Goal: Task Accomplishment & Management: Complete application form

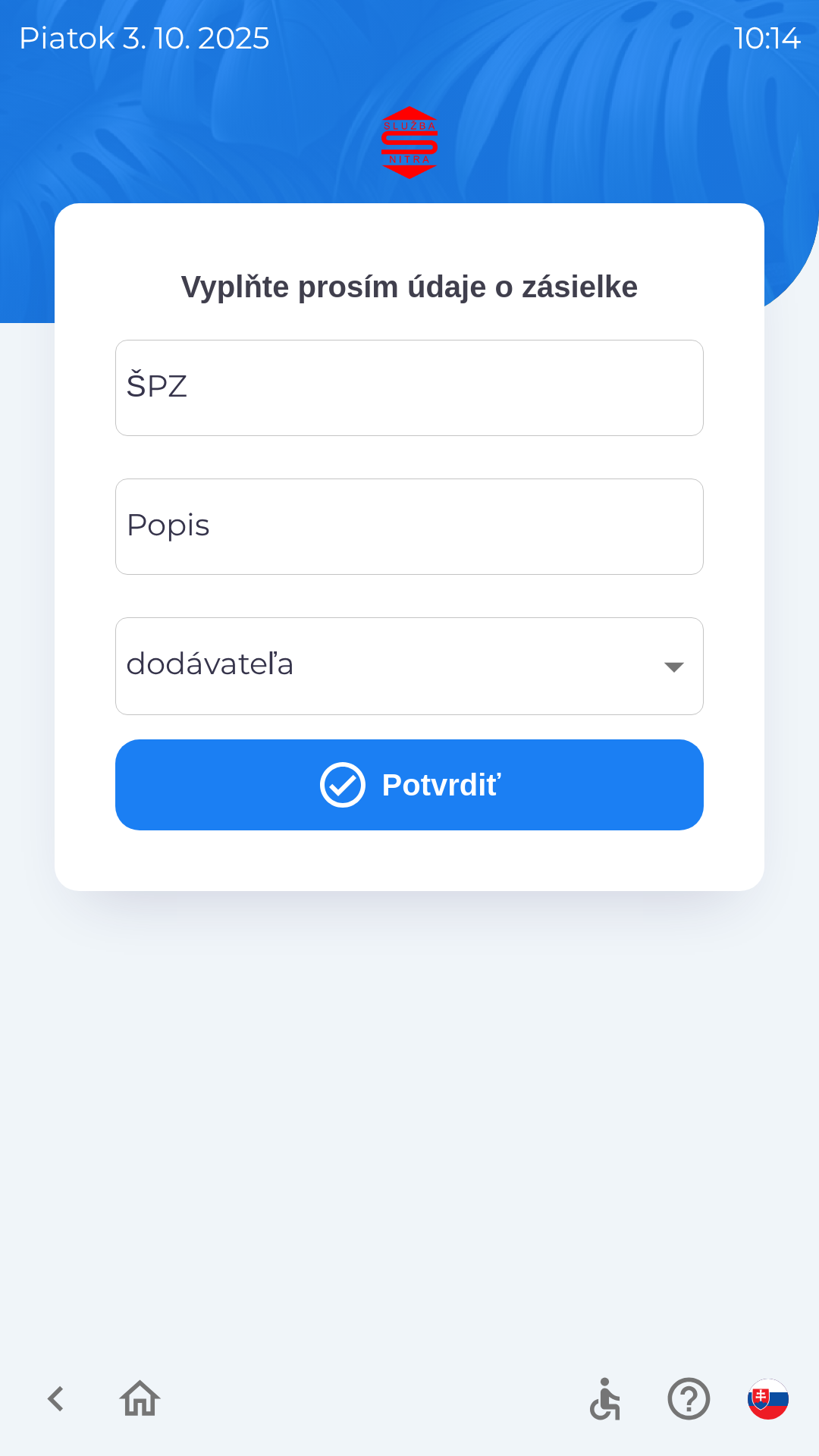
click at [381, 374] on input "ŠPZ" at bounding box center [409, 388] width 552 height 60
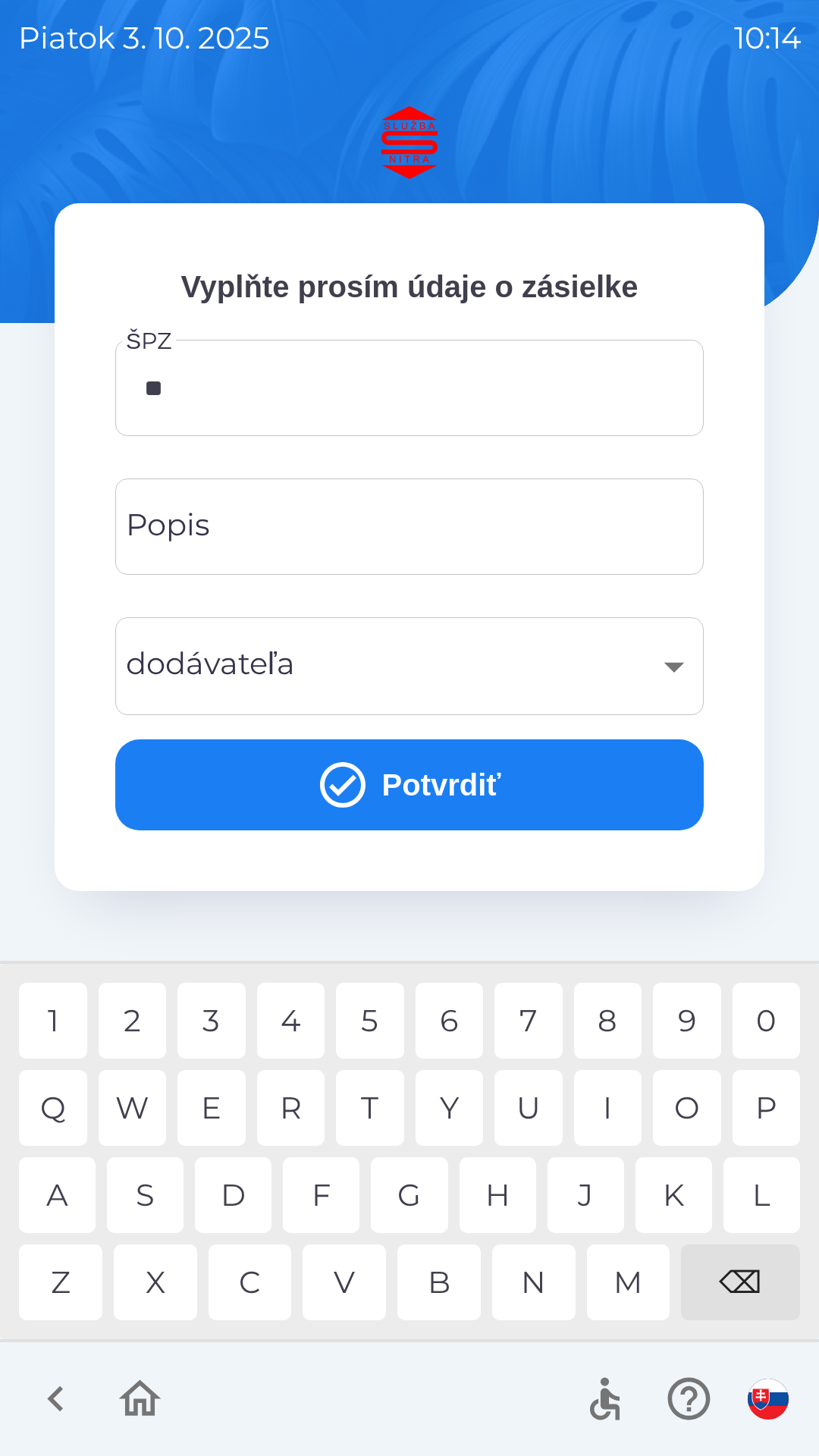
click at [249, 1284] on div "C" at bounding box center [250, 1282] width 83 height 75
click at [535, 1018] on div "7" at bounding box center [529, 1021] width 68 height 75
click at [228, 1184] on div "D" at bounding box center [233, 1195] width 76 height 75
type input "*******"
click at [682, 658] on div "​" at bounding box center [409, 666] width 552 height 61
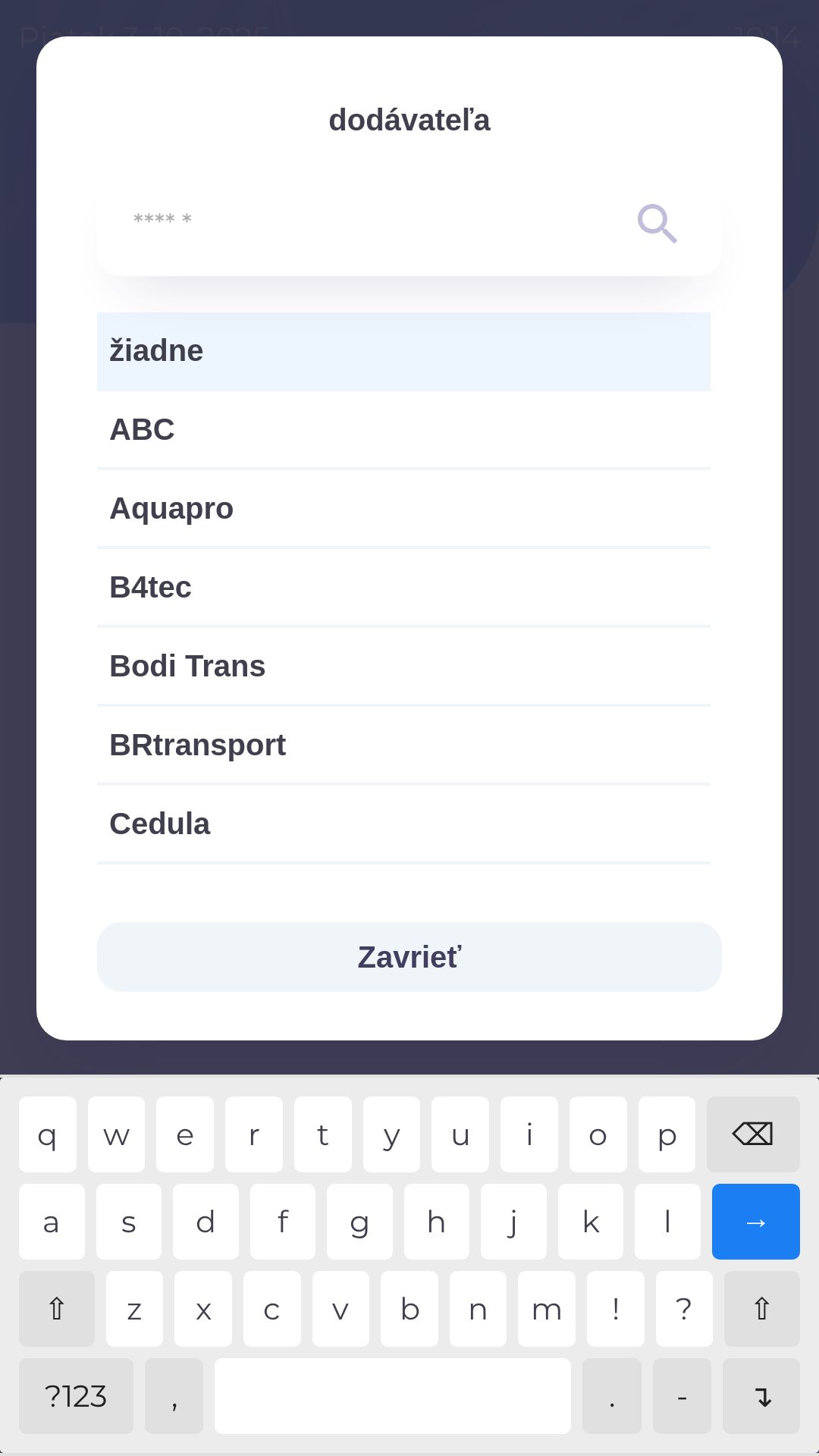
click at [356, 221] on input "text" at bounding box center [379, 225] width 492 height 42
click at [653, 218] on icon at bounding box center [659, 224] width 55 height 55
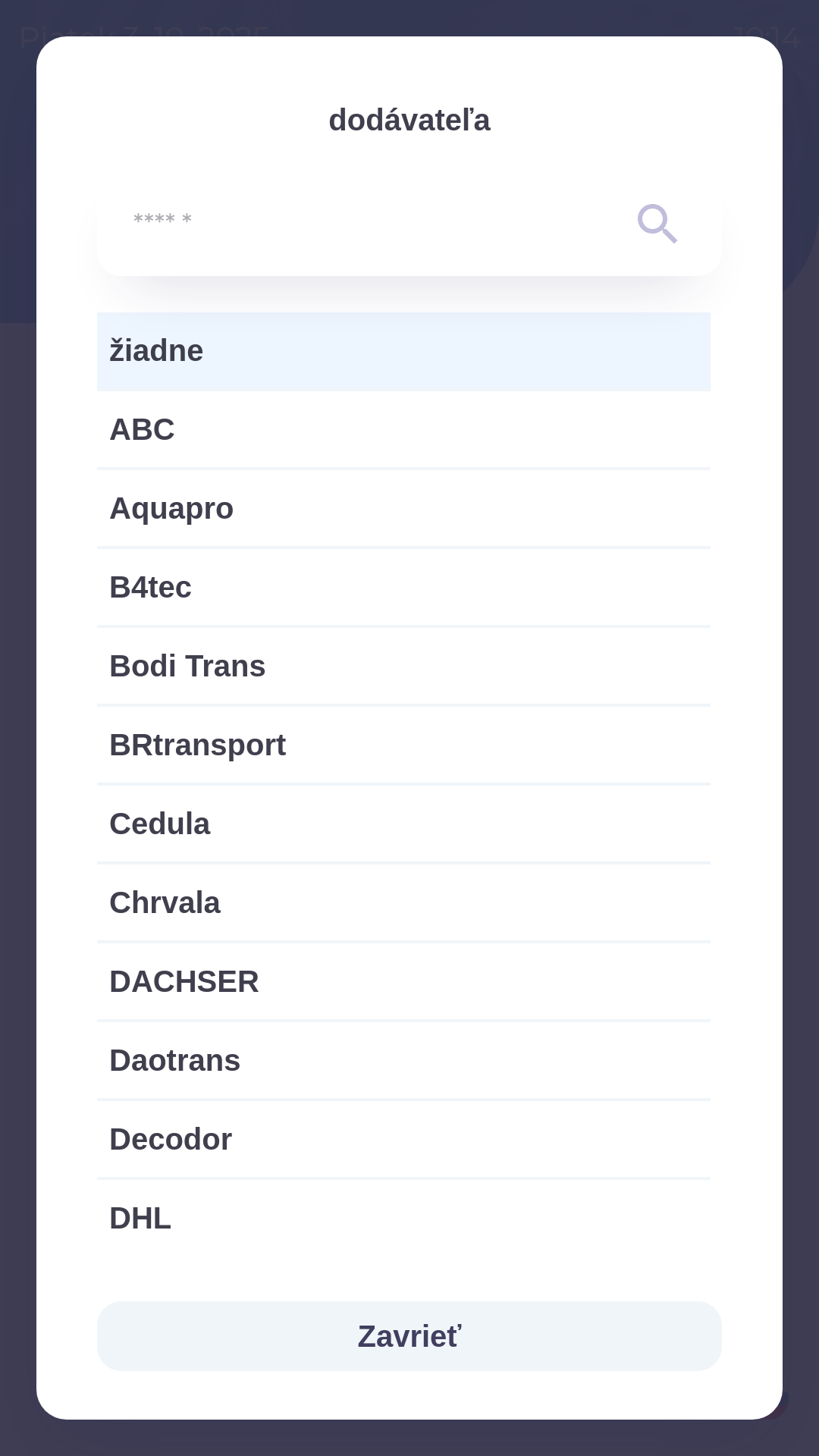
click at [214, 227] on input "text" at bounding box center [379, 225] width 492 height 42
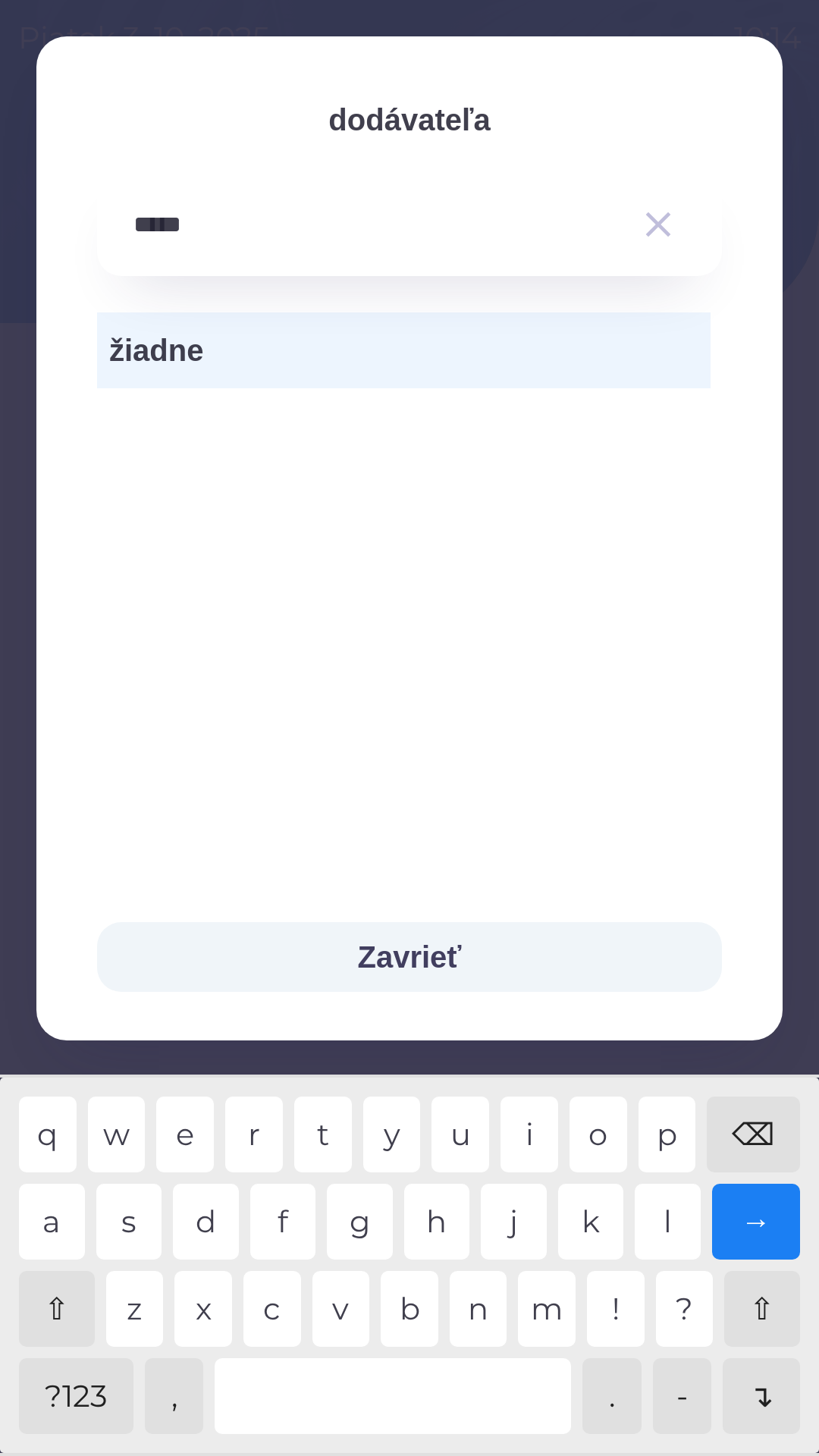
type input "******"
click at [280, 230] on input "******" at bounding box center [379, 225] width 492 height 42
click at [472, 945] on button "Zavrieť" at bounding box center [409, 957] width 625 height 70
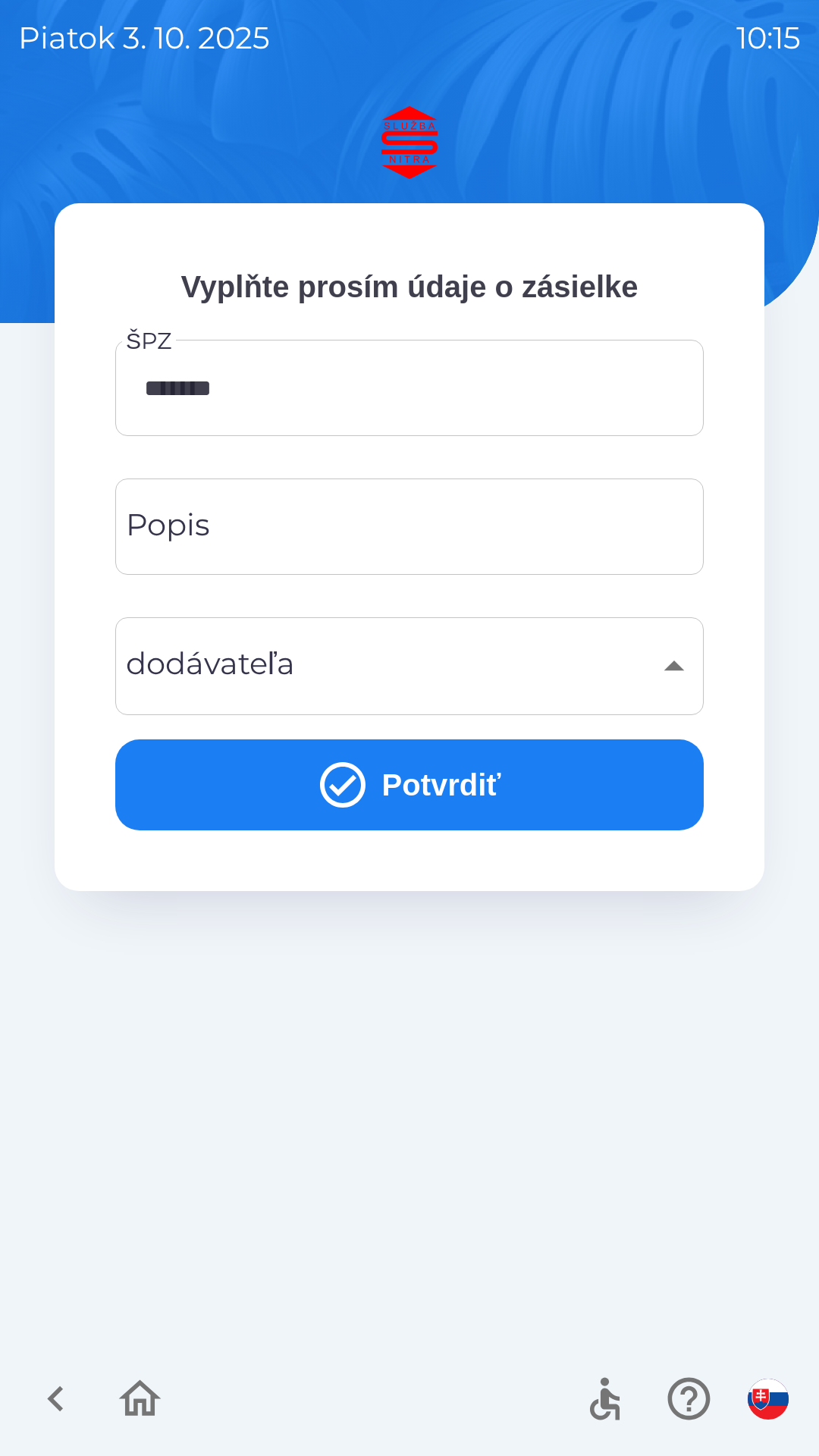
click at [466, 666] on div "​" at bounding box center [409, 666] width 552 height 61
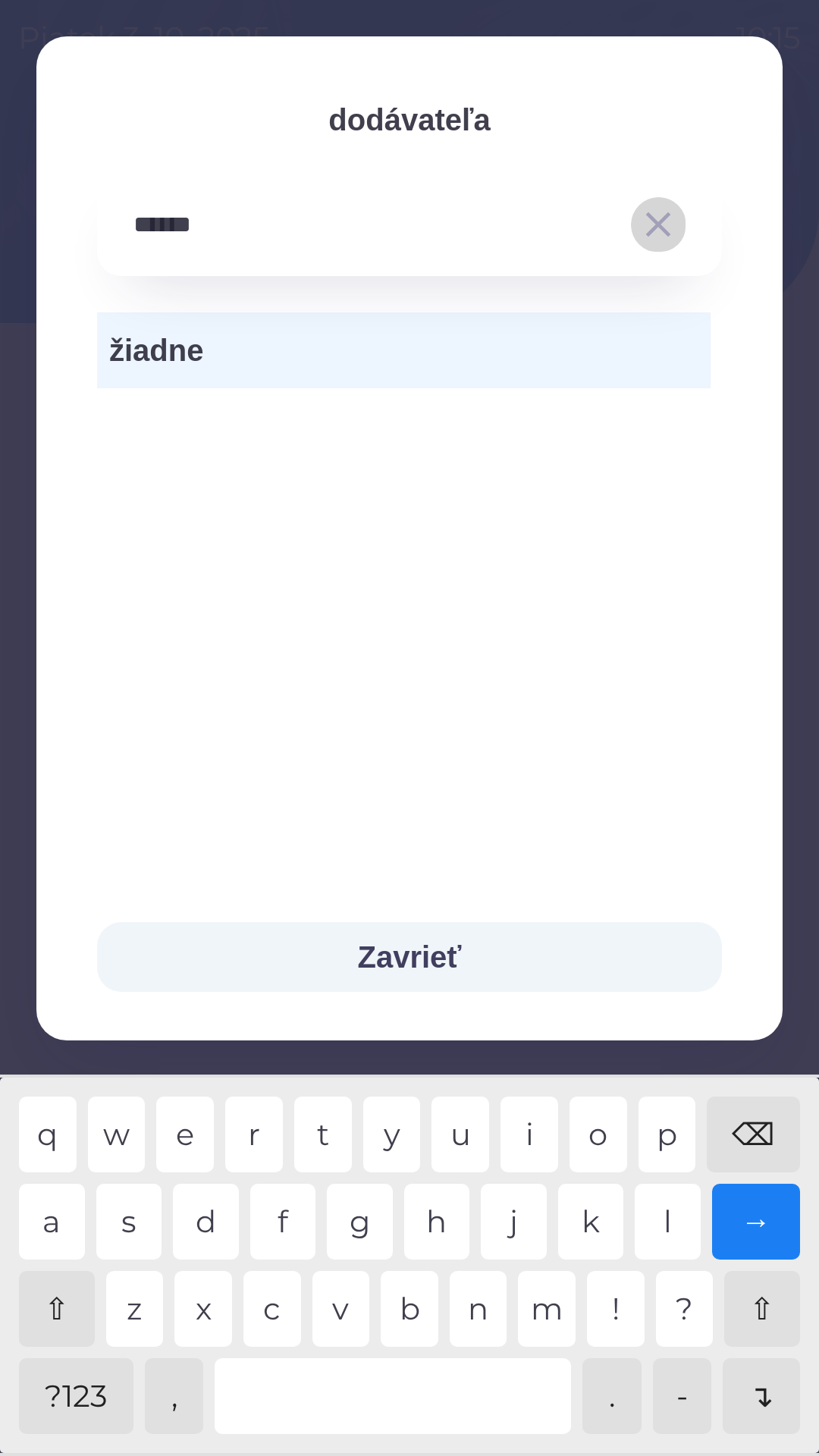
click at [665, 221] on icon "button" at bounding box center [658, 224] width 42 height 42
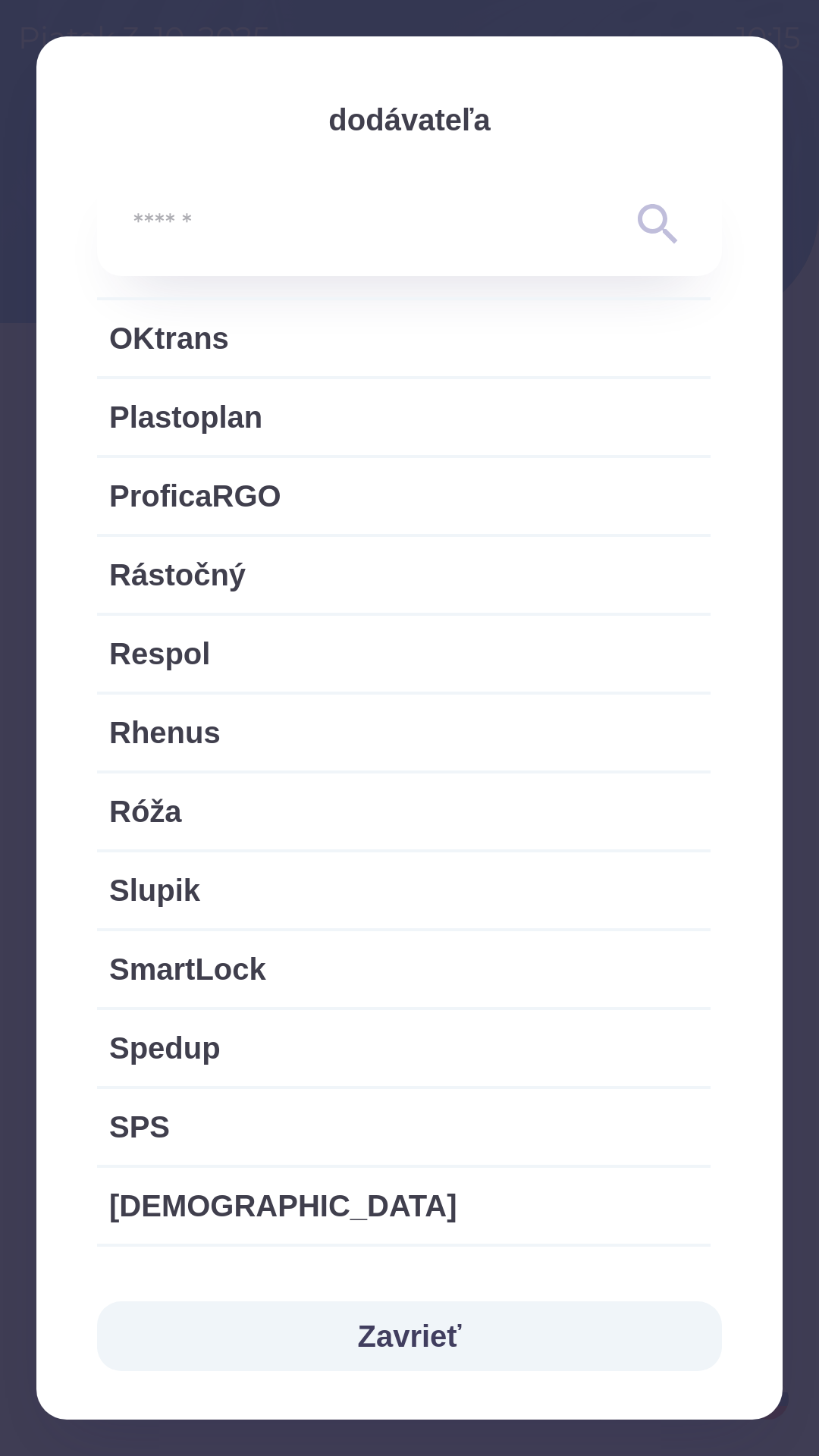
scroll to position [2244, 0]
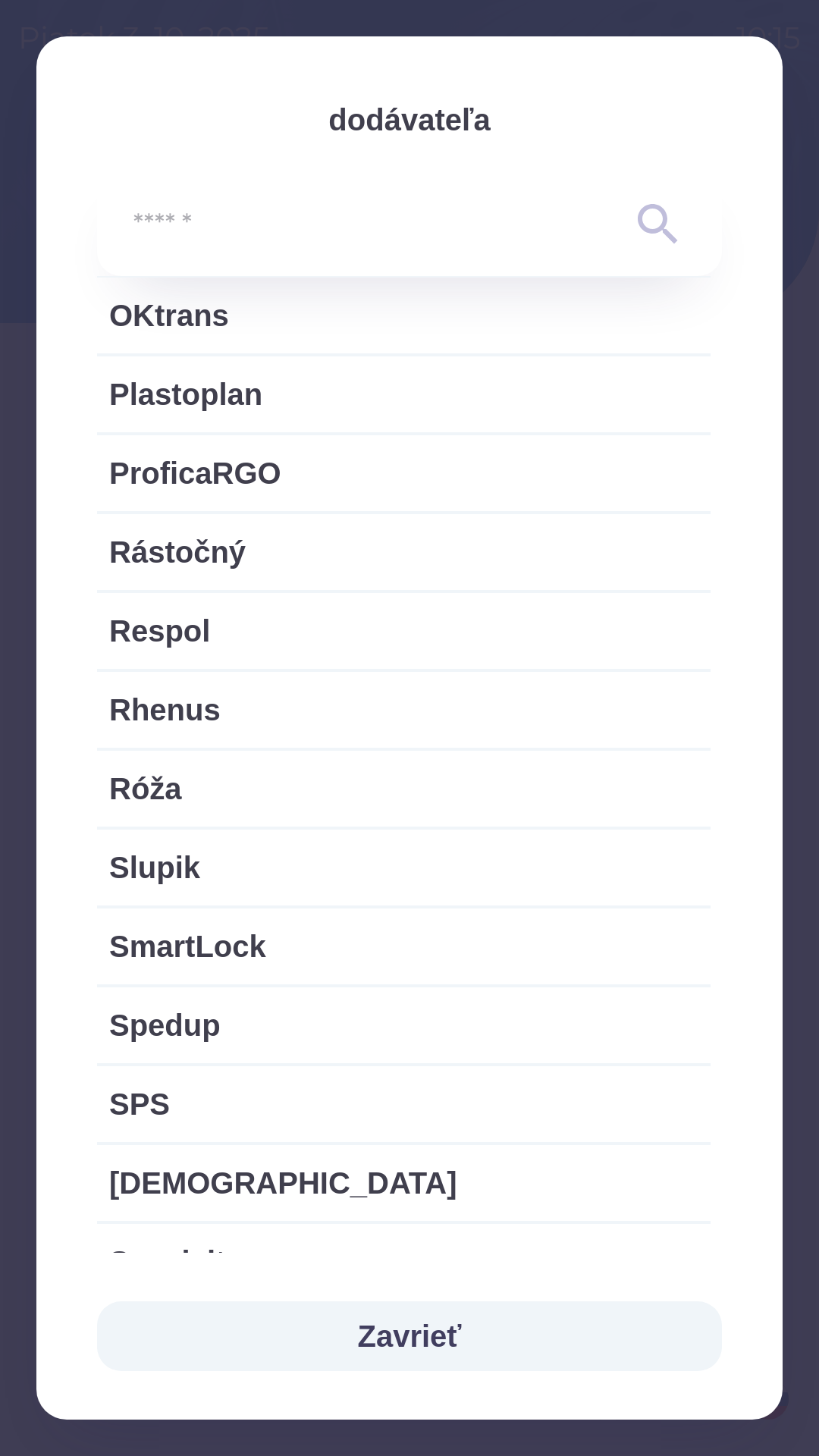
click at [330, 714] on span "Rhenus" at bounding box center [404, 709] width 589 height 45
type input "***"
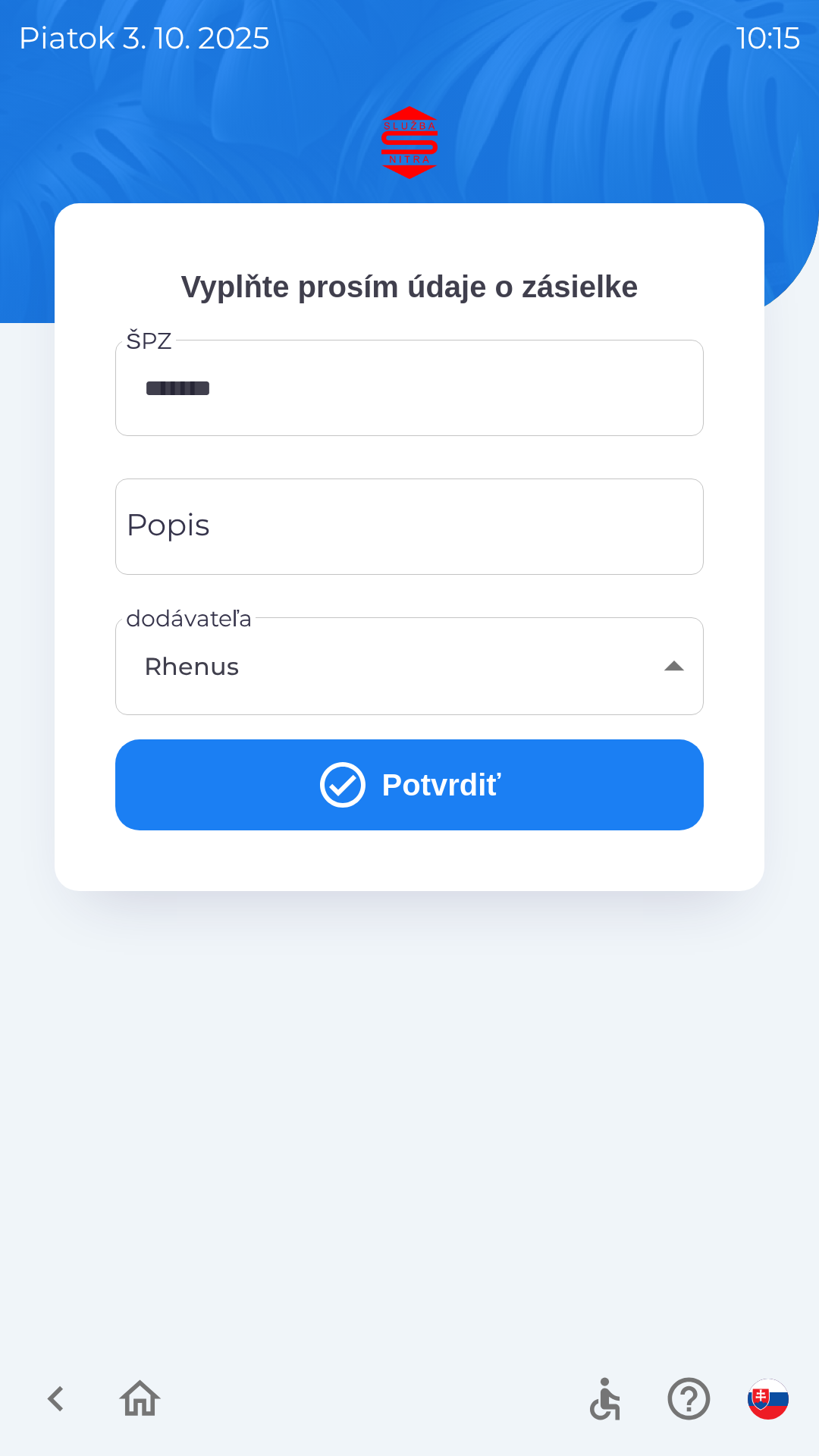
click at [480, 770] on button "Potvrdiť" at bounding box center [409, 785] width 589 height 91
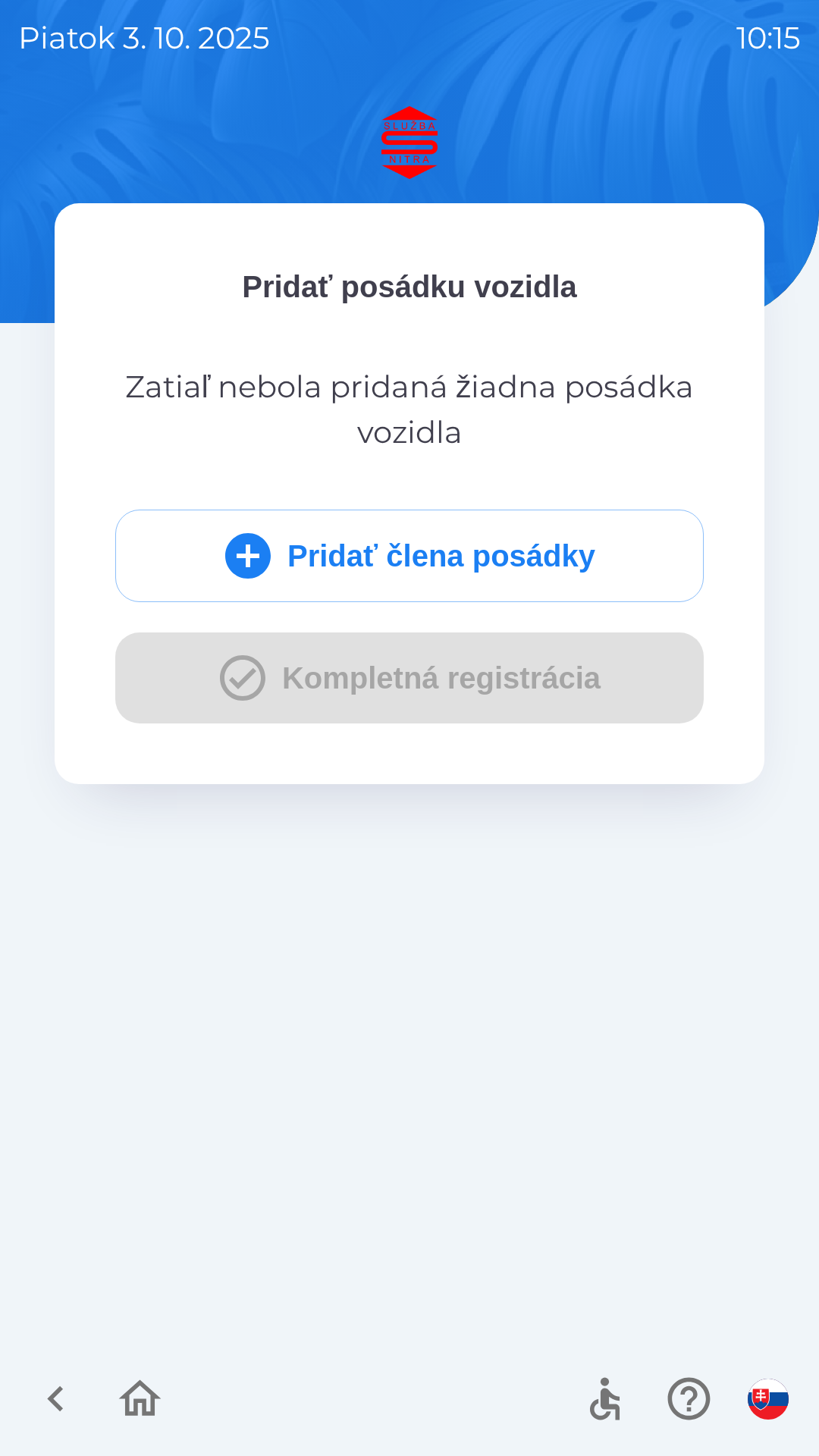
click at [484, 554] on button "Pridať člena posádky" at bounding box center [409, 556] width 589 height 93
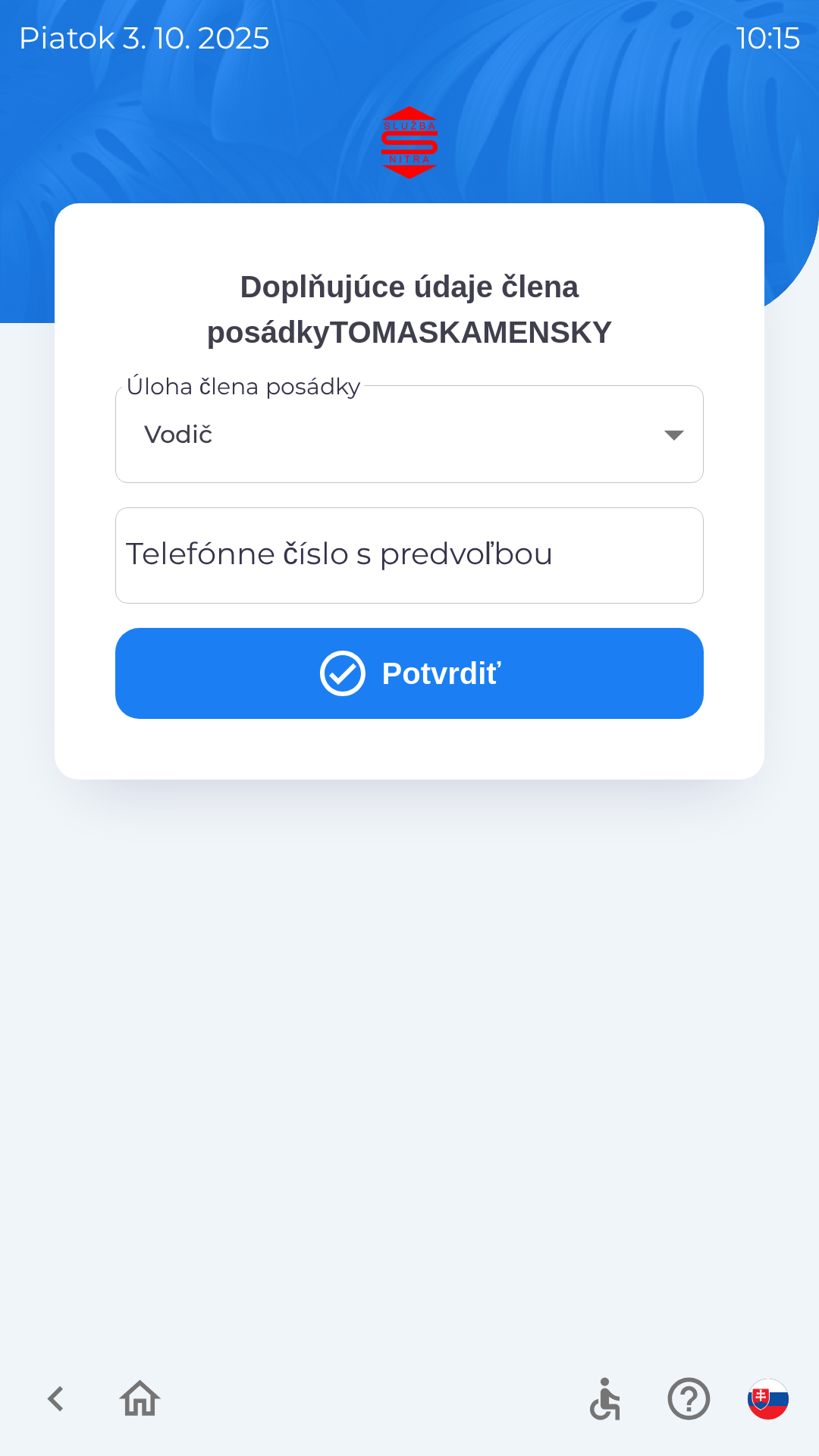
click at [400, 540] on div "Telefónne číslo s predvoľbou Telefónne číslo s predvoľbou" at bounding box center [409, 555] width 589 height 96
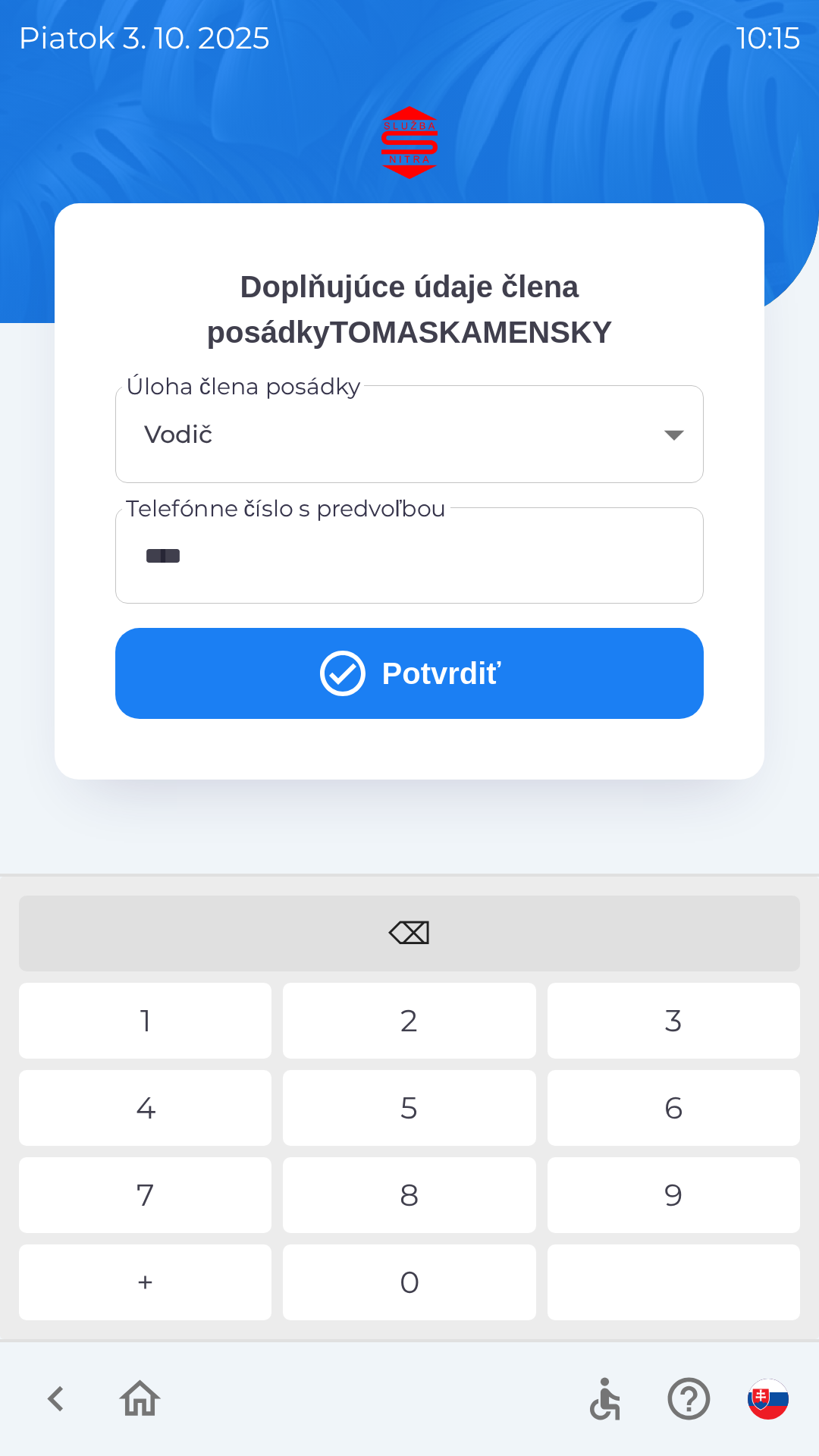
click at [203, 1005] on div "1" at bounding box center [145, 1021] width 253 height 75
click at [690, 1184] on div "9" at bounding box center [674, 1195] width 253 height 75
click at [451, 1188] on div "8" at bounding box center [409, 1195] width 253 height 75
click at [447, 1009] on div "2" at bounding box center [409, 1021] width 253 height 75
type input "**********"
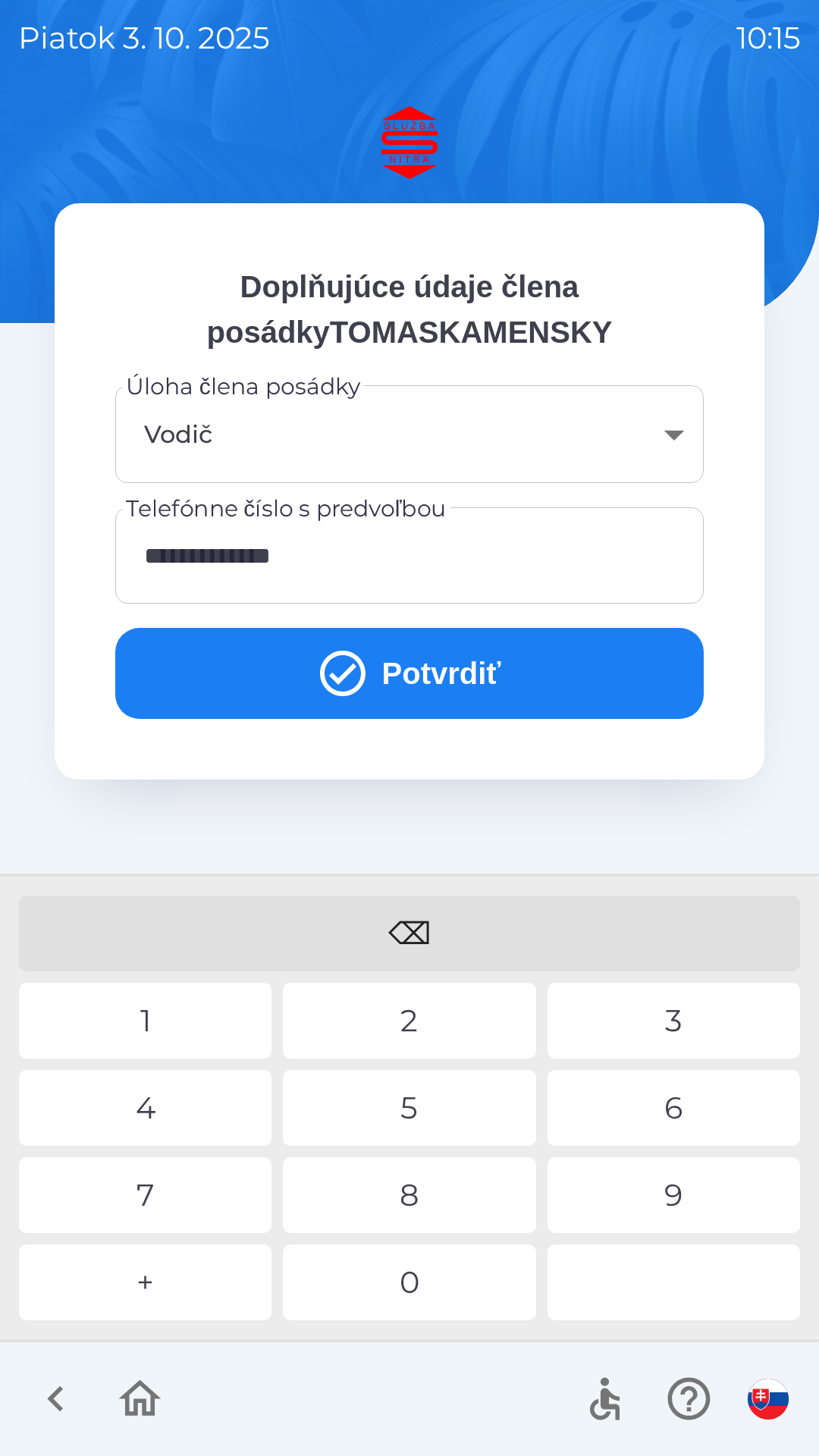
click at [663, 1013] on div "3" at bounding box center [674, 1021] width 253 height 75
click at [469, 658] on button "Potvrdiť" at bounding box center [409, 674] width 589 height 91
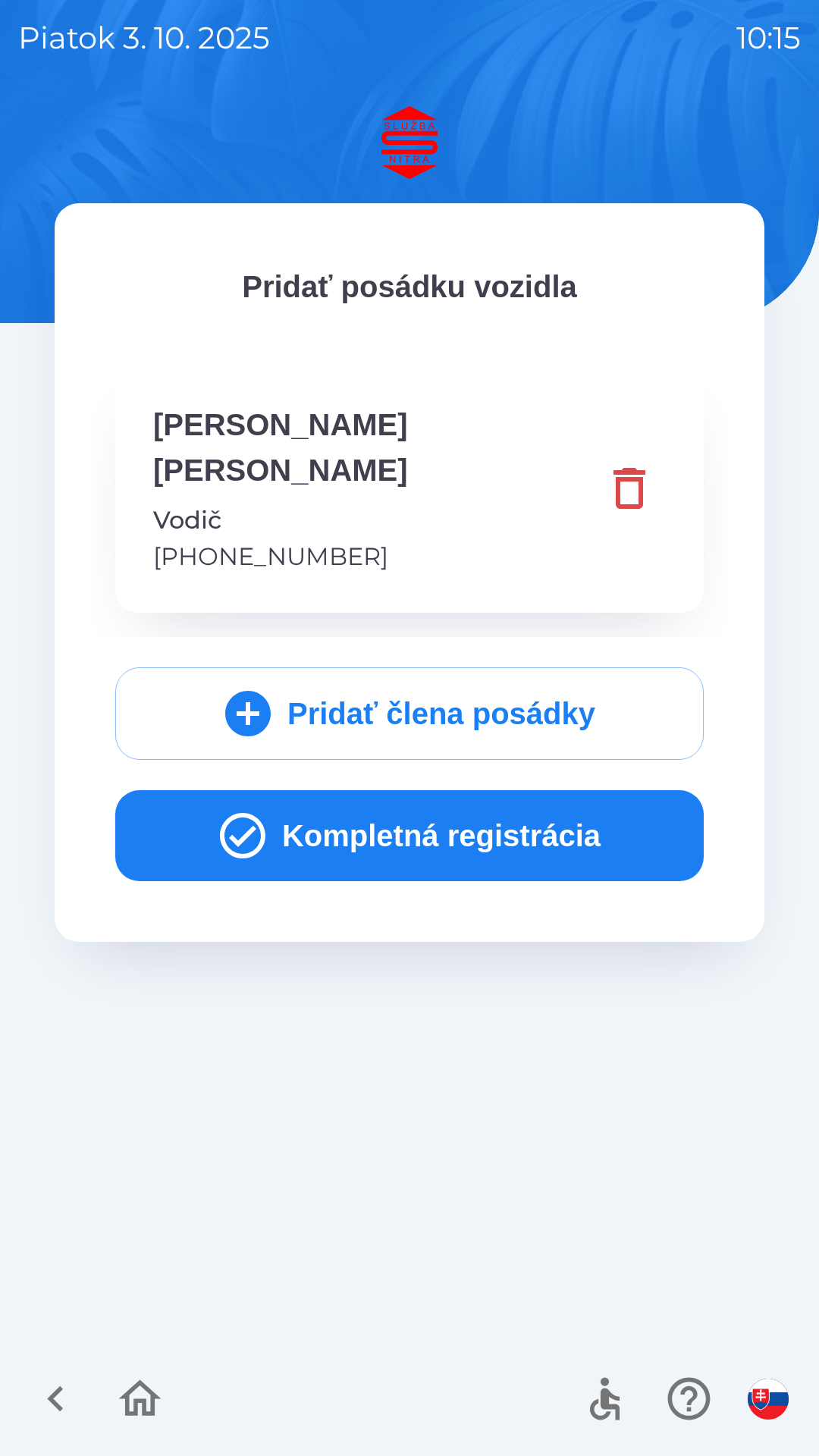
click at [520, 790] on button "Kompletná registrácia" at bounding box center [409, 836] width 589 height 91
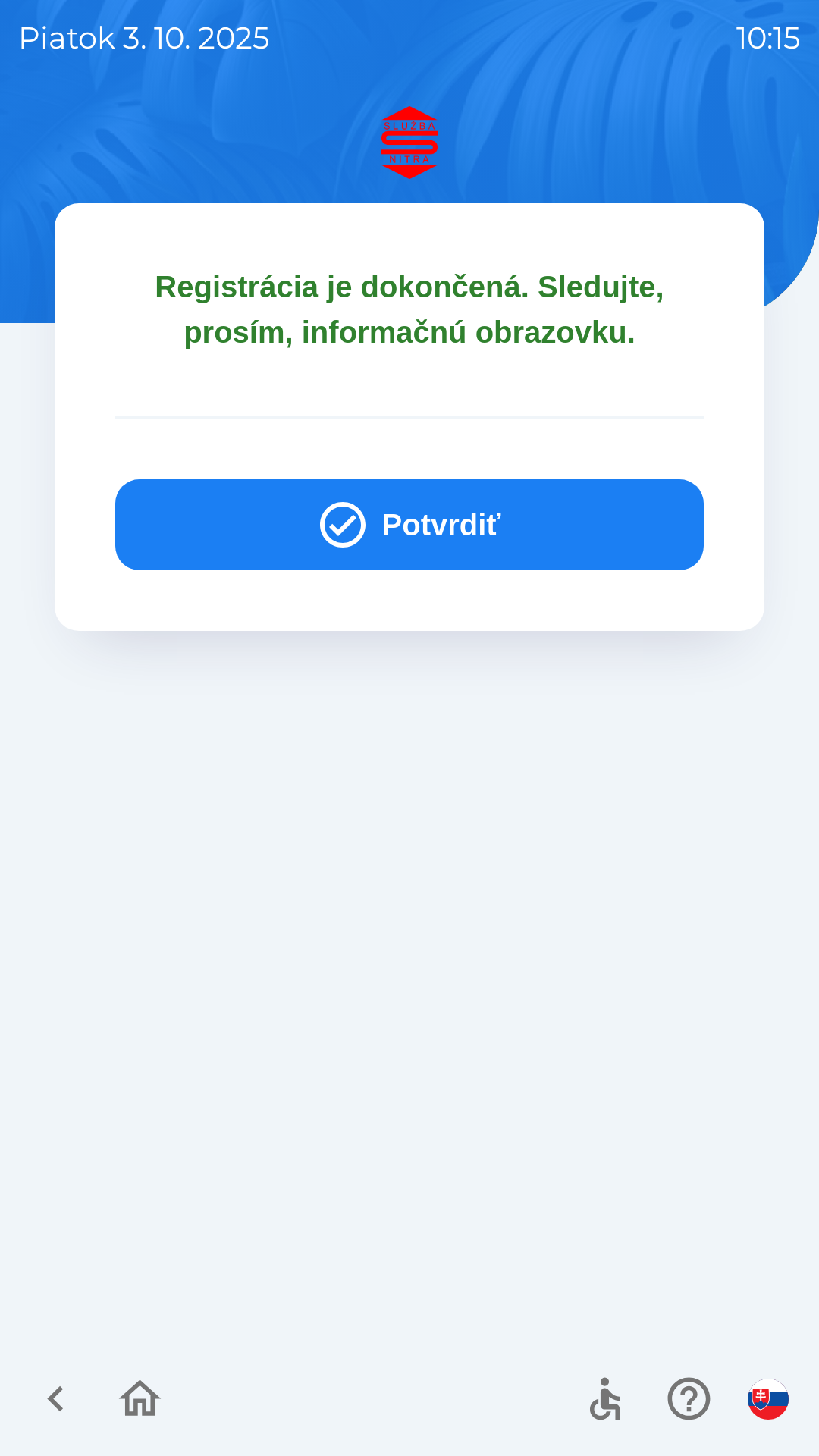
click at [504, 507] on button "Potvrdiť" at bounding box center [409, 525] width 589 height 91
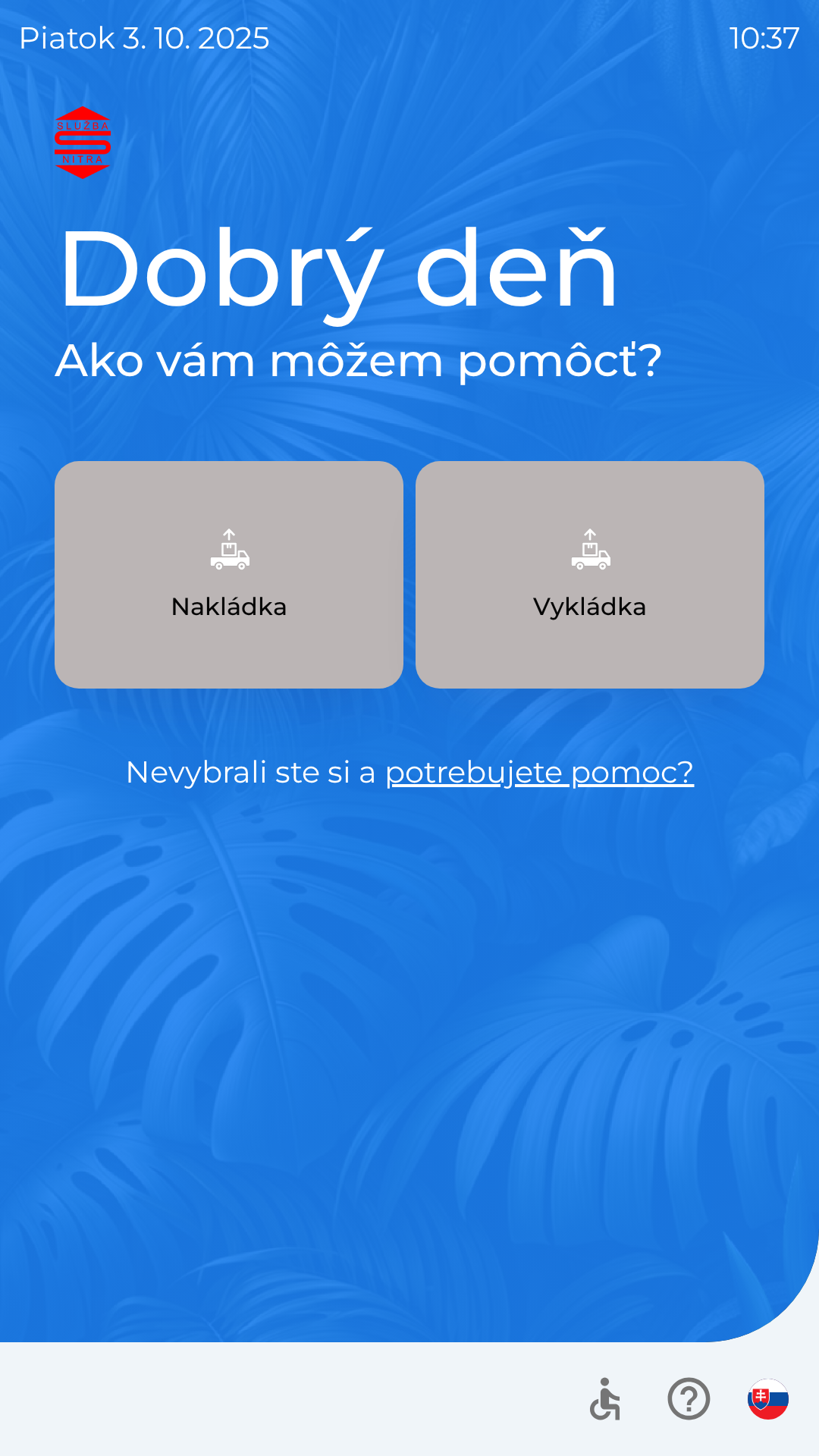
click at [269, 578] on button "Nakládka" at bounding box center [229, 575] width 349 height 227
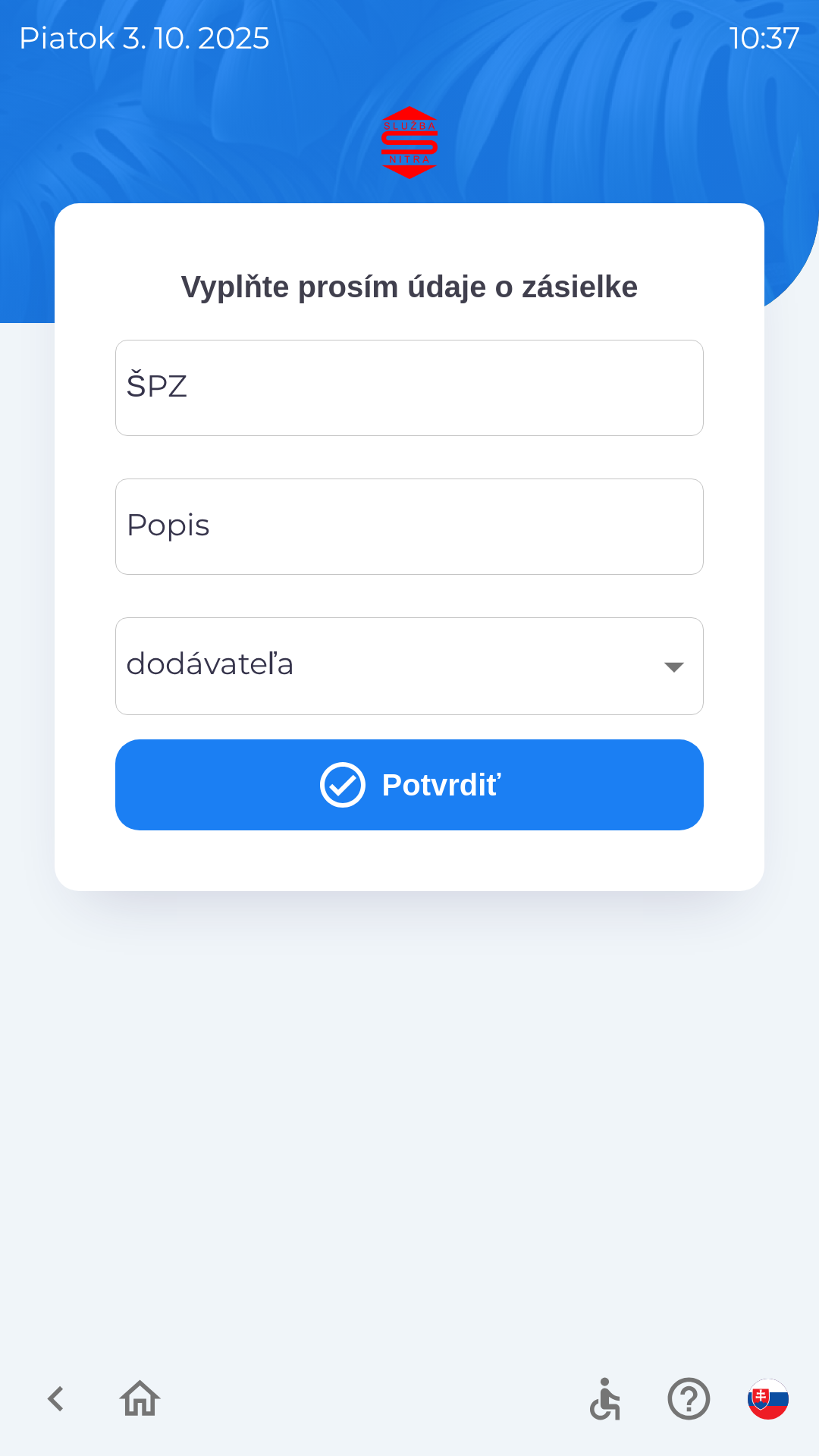
click at [291, 373] on input "ŠPZ" at bounding box center [409, 388] width 552 height 60
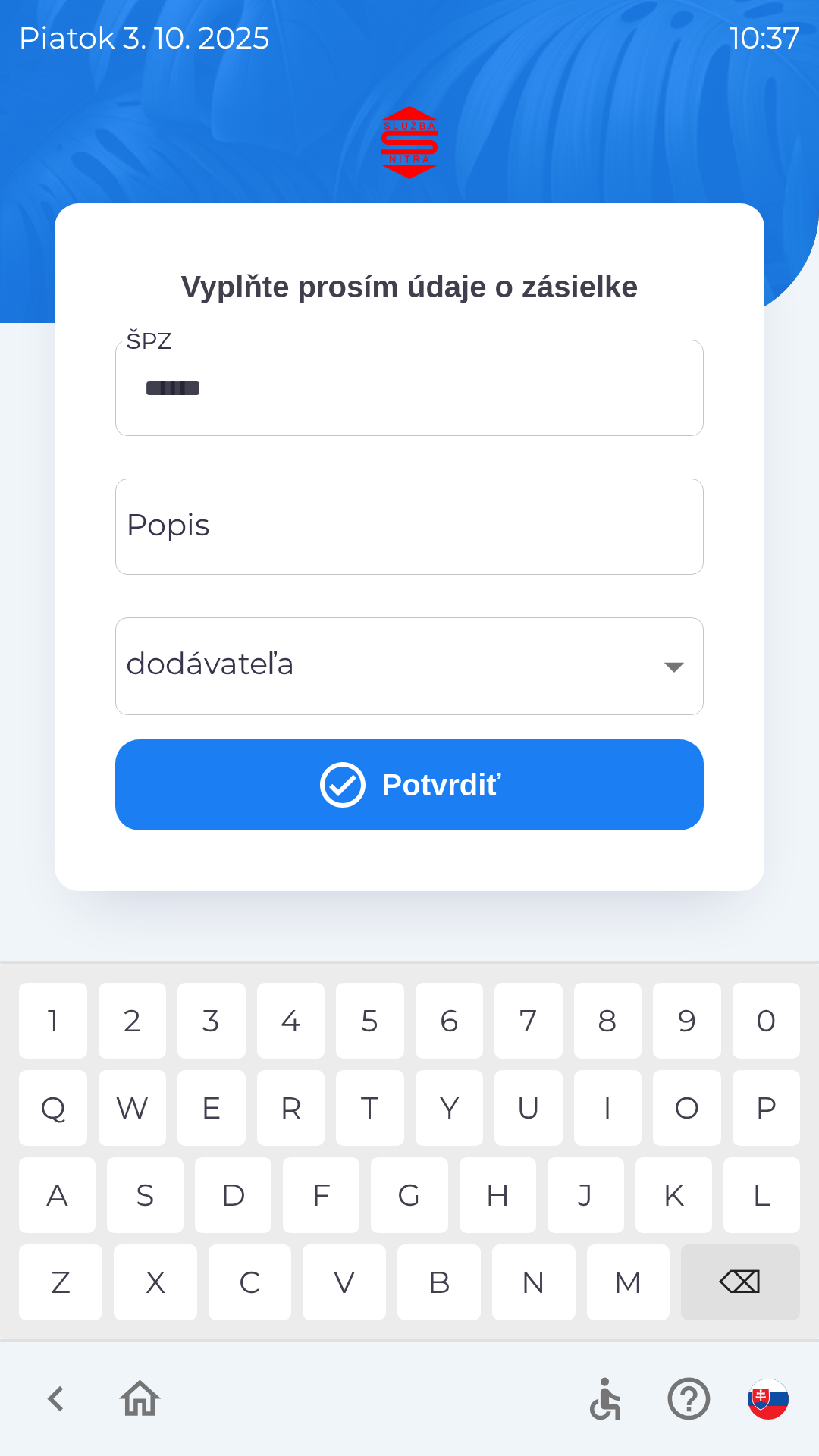
click at [512, 1189] on div "H" at bounding box center [498, 1195] width 76 height 75
type input "*******"
click at [412, 666] on div "​" at bounding box center [409, 666] width 552 height 61
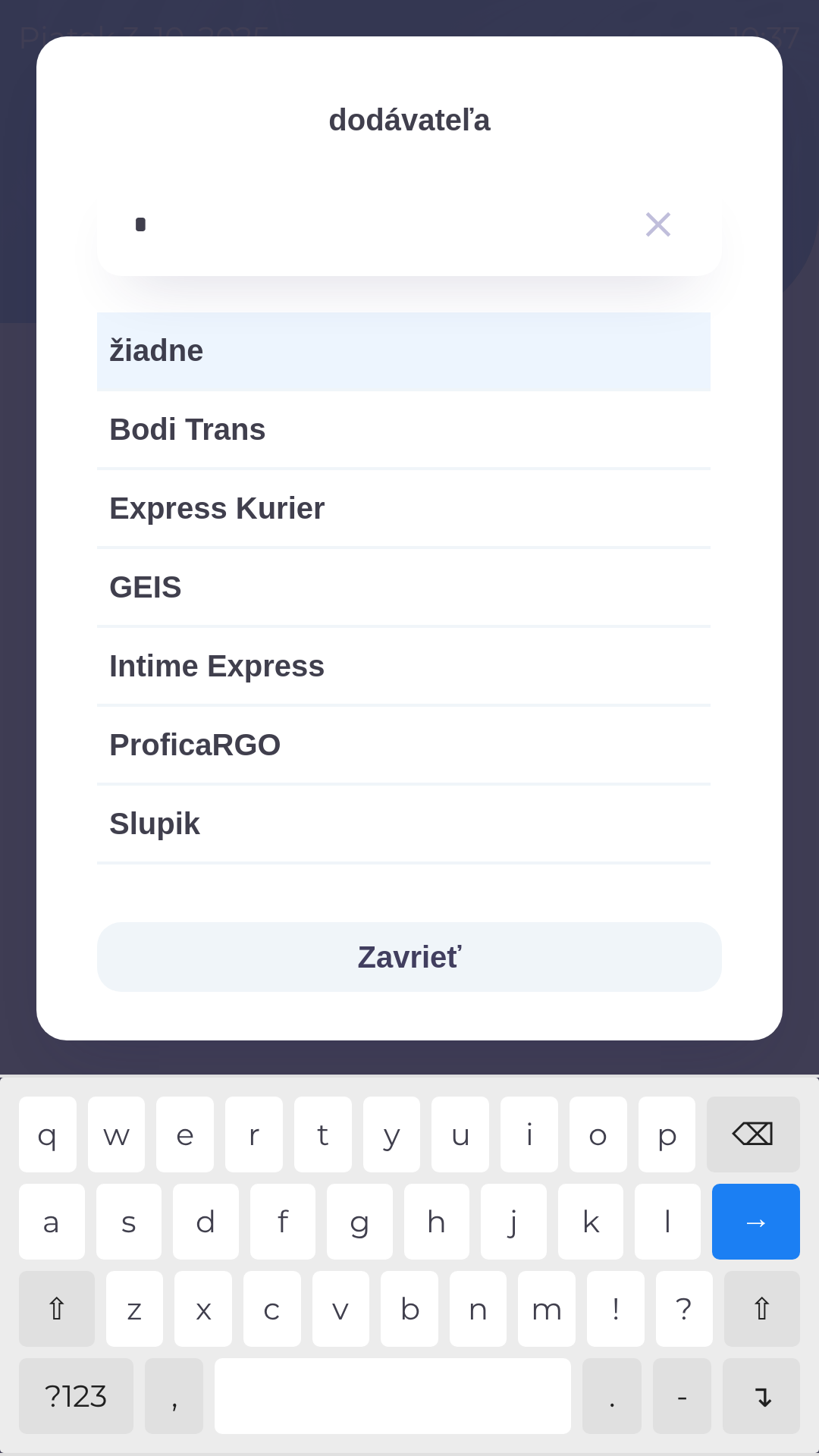
type input "**"
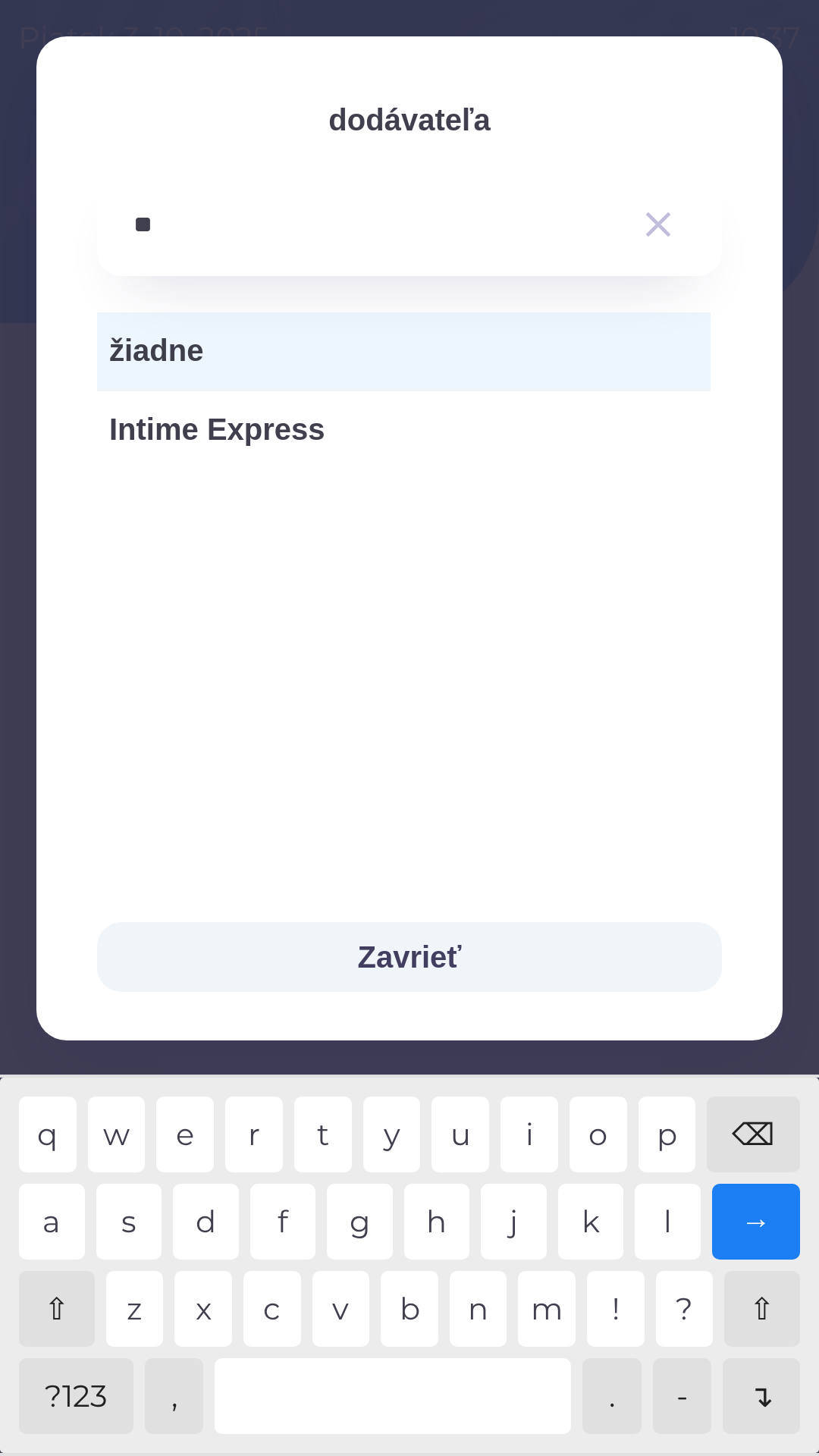
click at [284, 430] on span "Intime Express" at bounding box center [404, 429] width 589 height 45
type input "***"
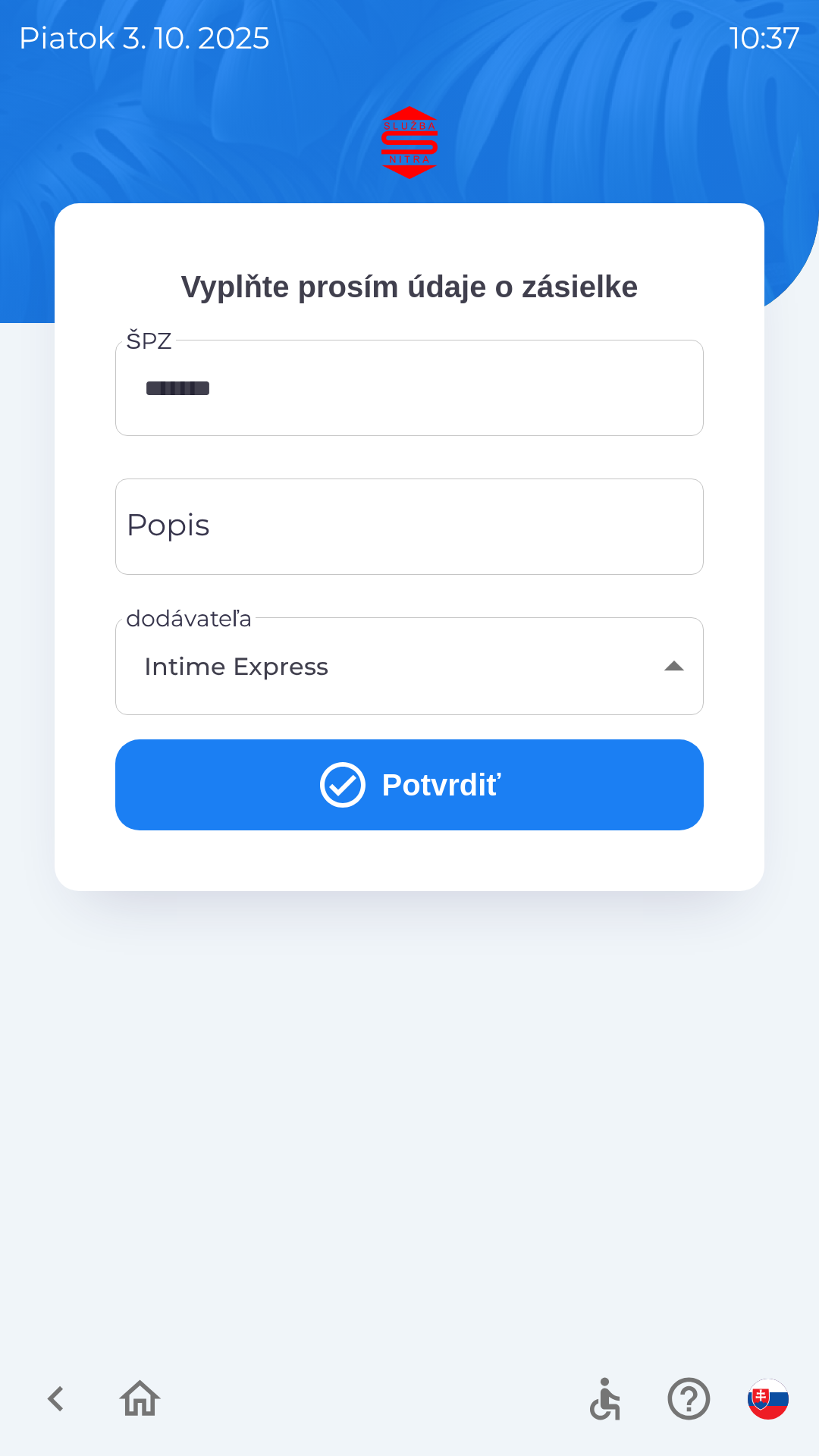
click at [385, 531] on input "Popis" at bounding box center [409, 526] width 552 height 60
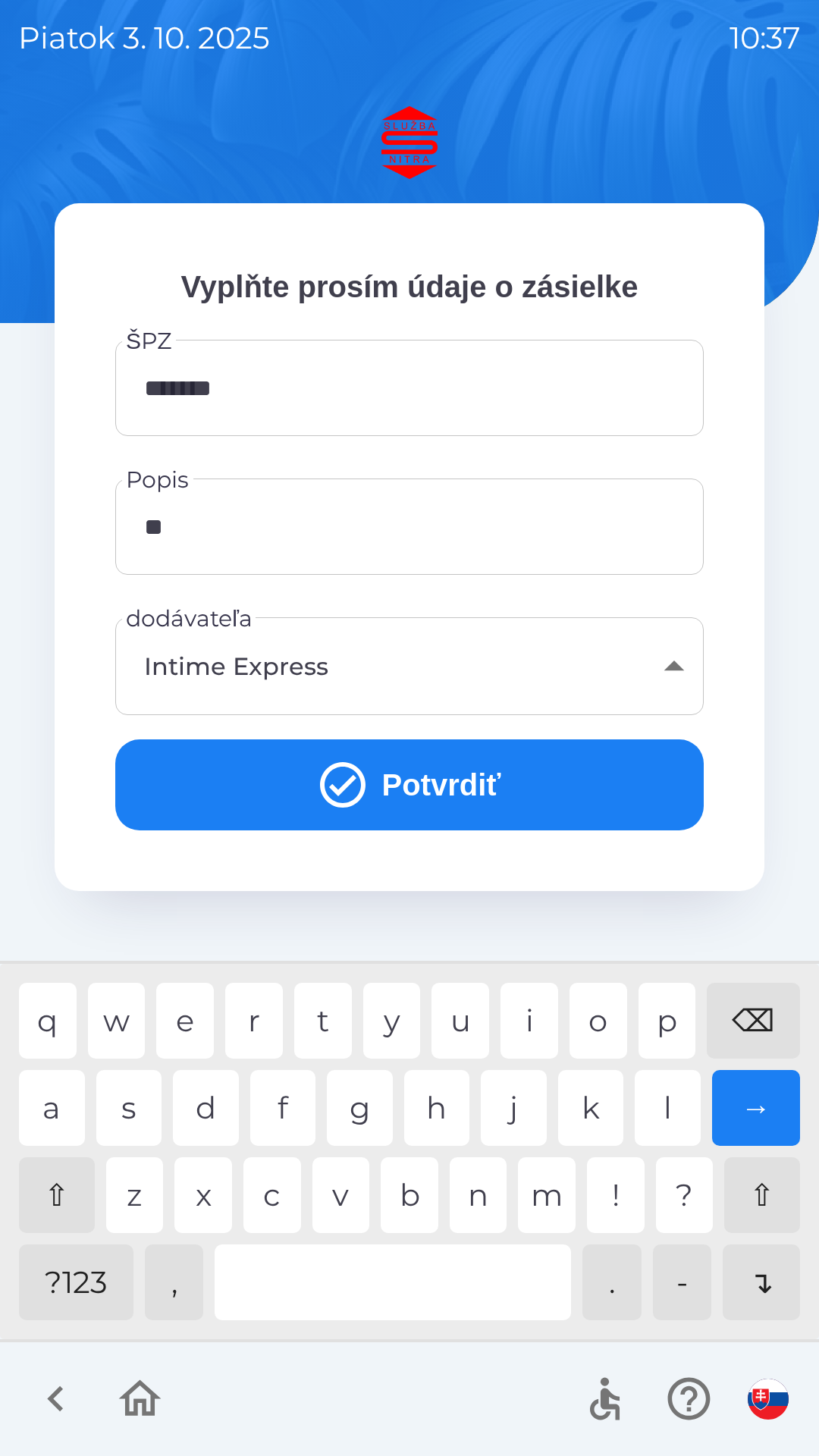
click at [485, 1198] on div "n" at bounding box center [478, 1195] width 58 height 75
click at [207, 1106] on div "d" at bounding box center [206, 1107] width 66 height 75
click at [522, 1110] on div "j" at bounding box center [513, 1107] width 66 height 75
click at [755, 1022] on div "⌫" at bounding box center [753, 1021] width 93 height 75
click at [763, 1018] on div "⌫" at bounding box center [753, 1021] width 93 height 75
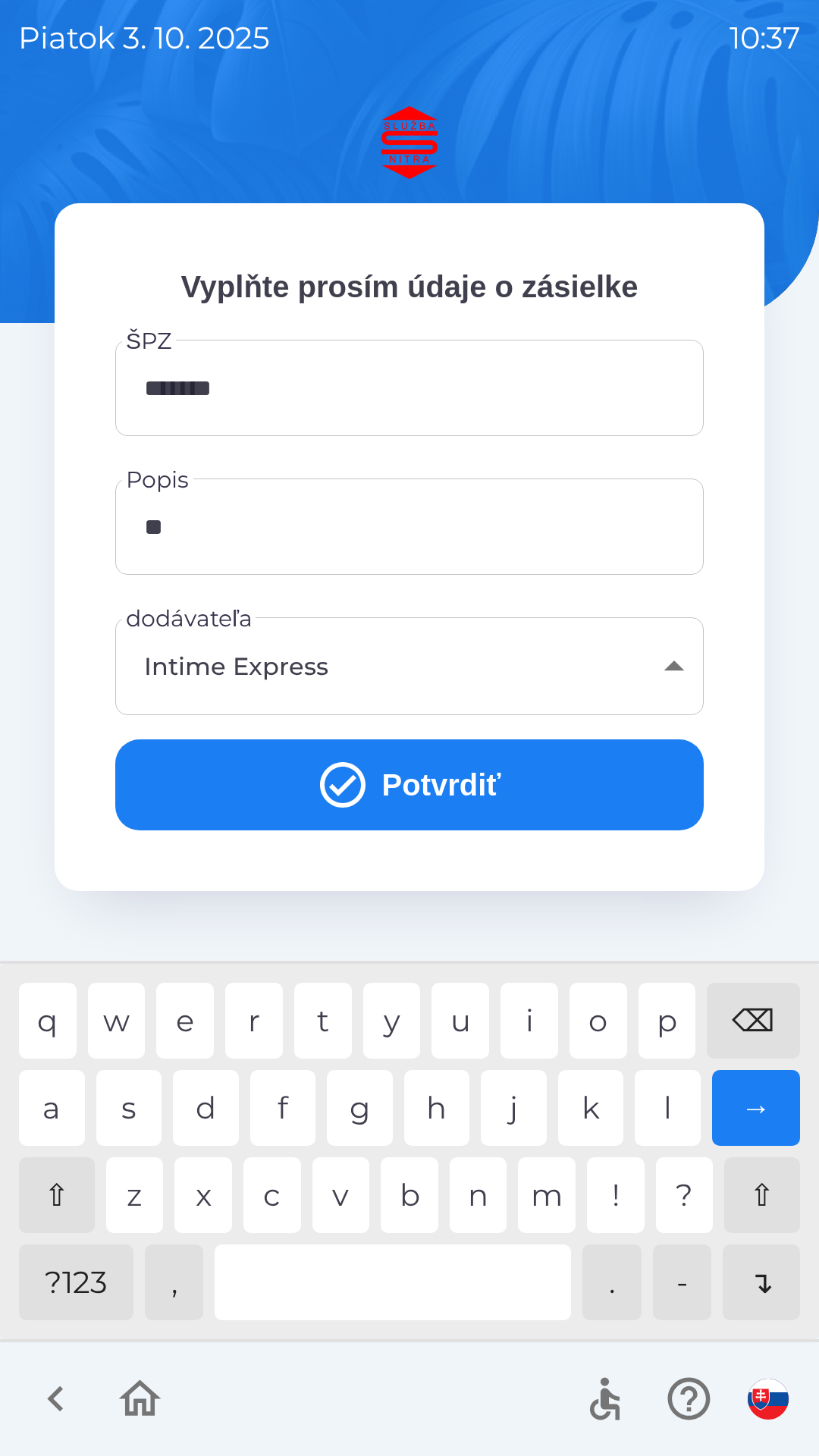
type input "*"
click at [767, 1007] on div "⌫" at bounding box center [753, 1021] width 93 height 75
click at [780, 1006] on div "⌫" at bounding box center [753, 1021] width 93 height 75
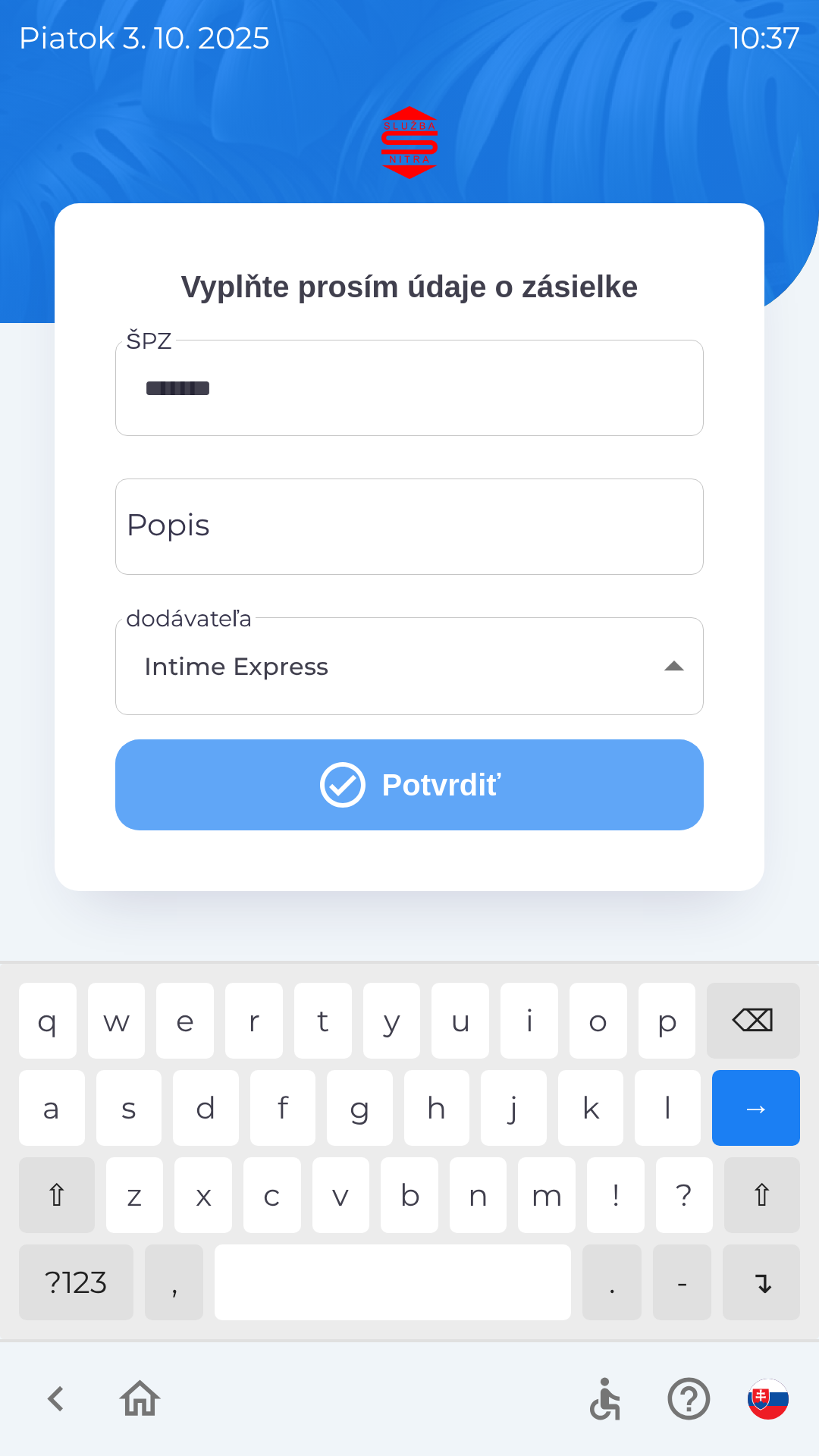
click at [453, 782] on button "Potvrdiť" at bounding box center [409, 785] width 589 height 91
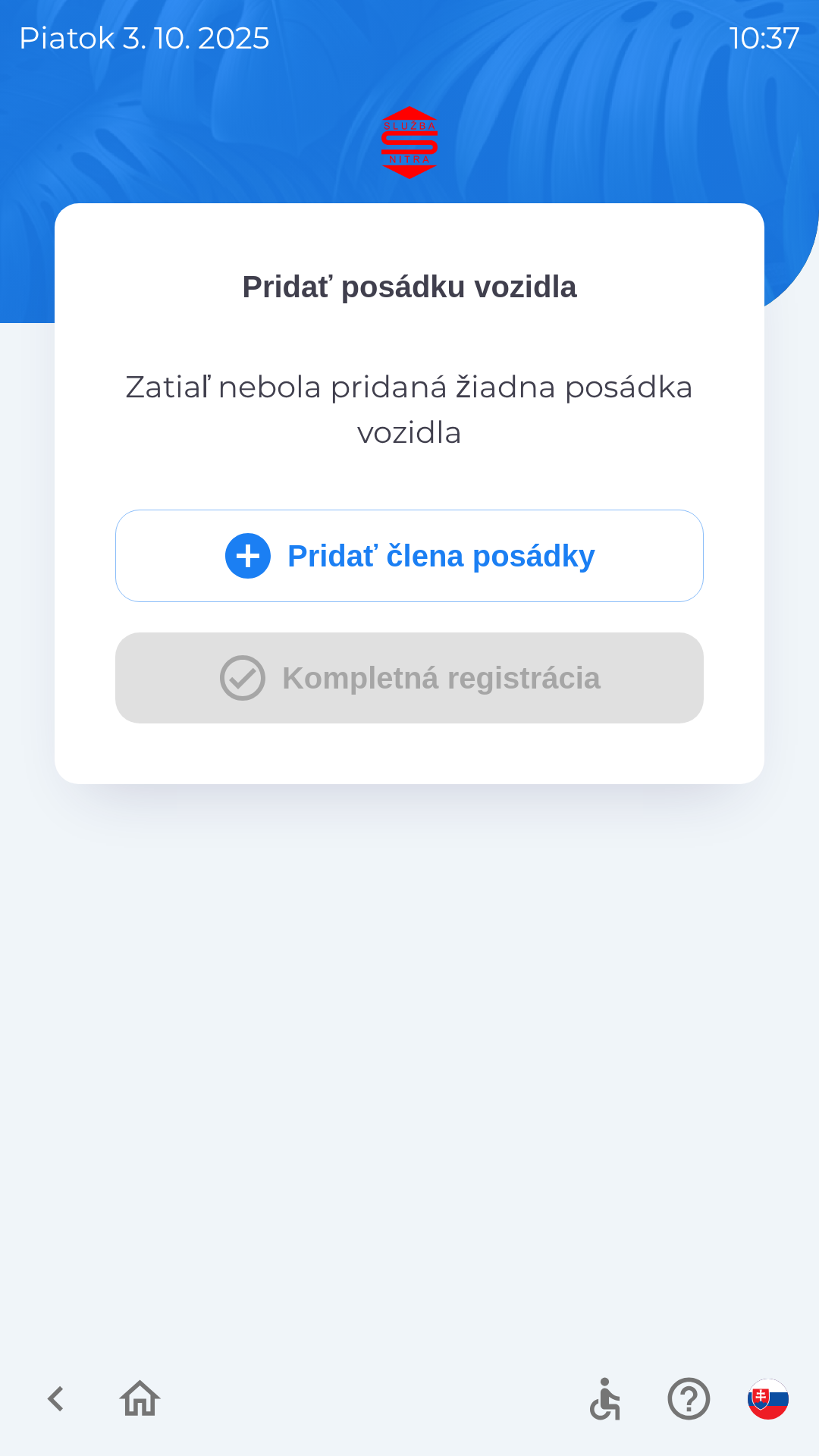
click at [462, 553] on button "Pridať člena posádky" at bounding box center [409, 556] width 589 height 93
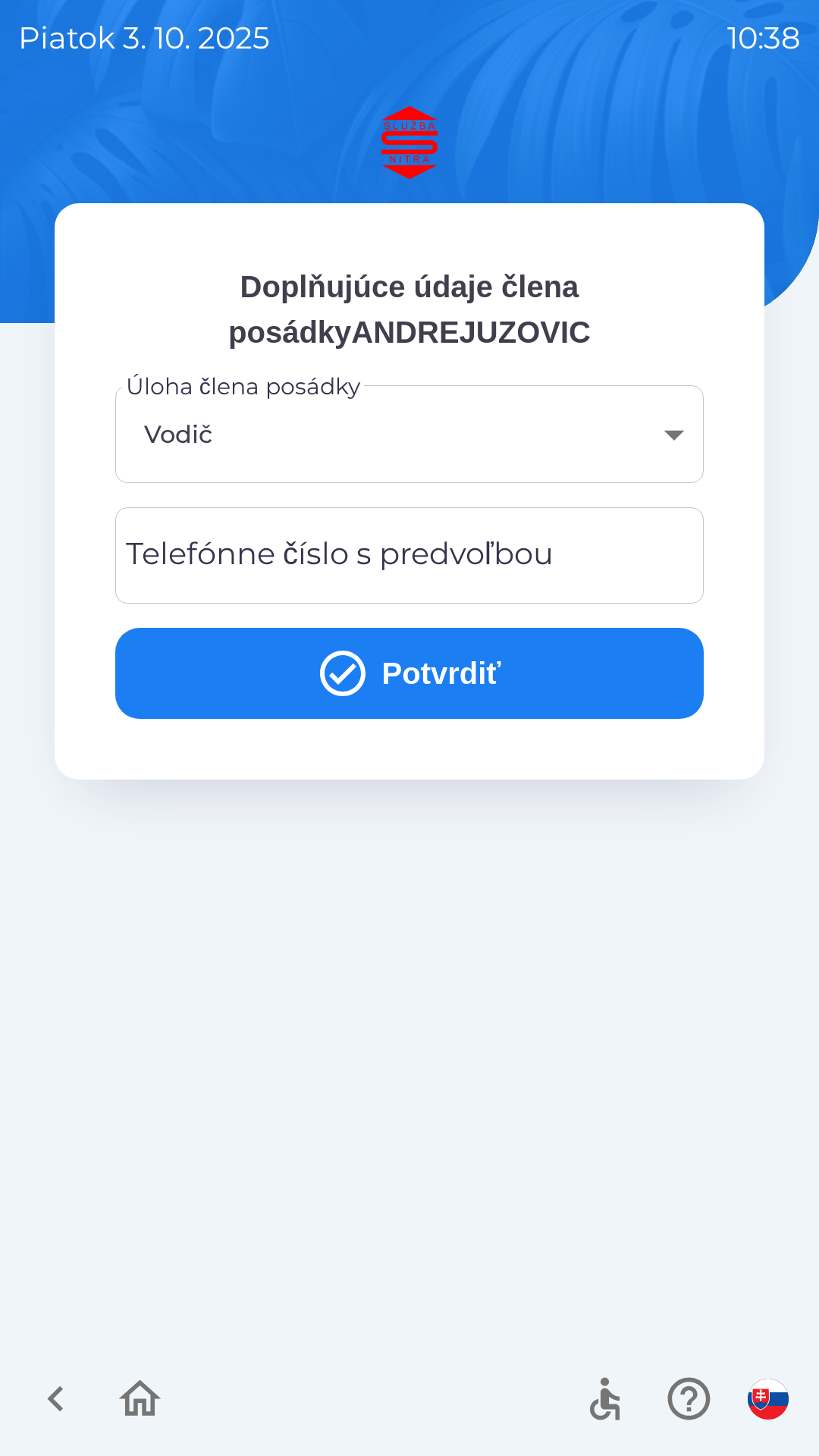
click at [676, 436] on body "[DATE] 10:38 Doplňujúce údaje člena posádkyANDREJUZOVIC Úloha člena posádky Vod…" at bounding box center [409, 728] width 819 height 1456
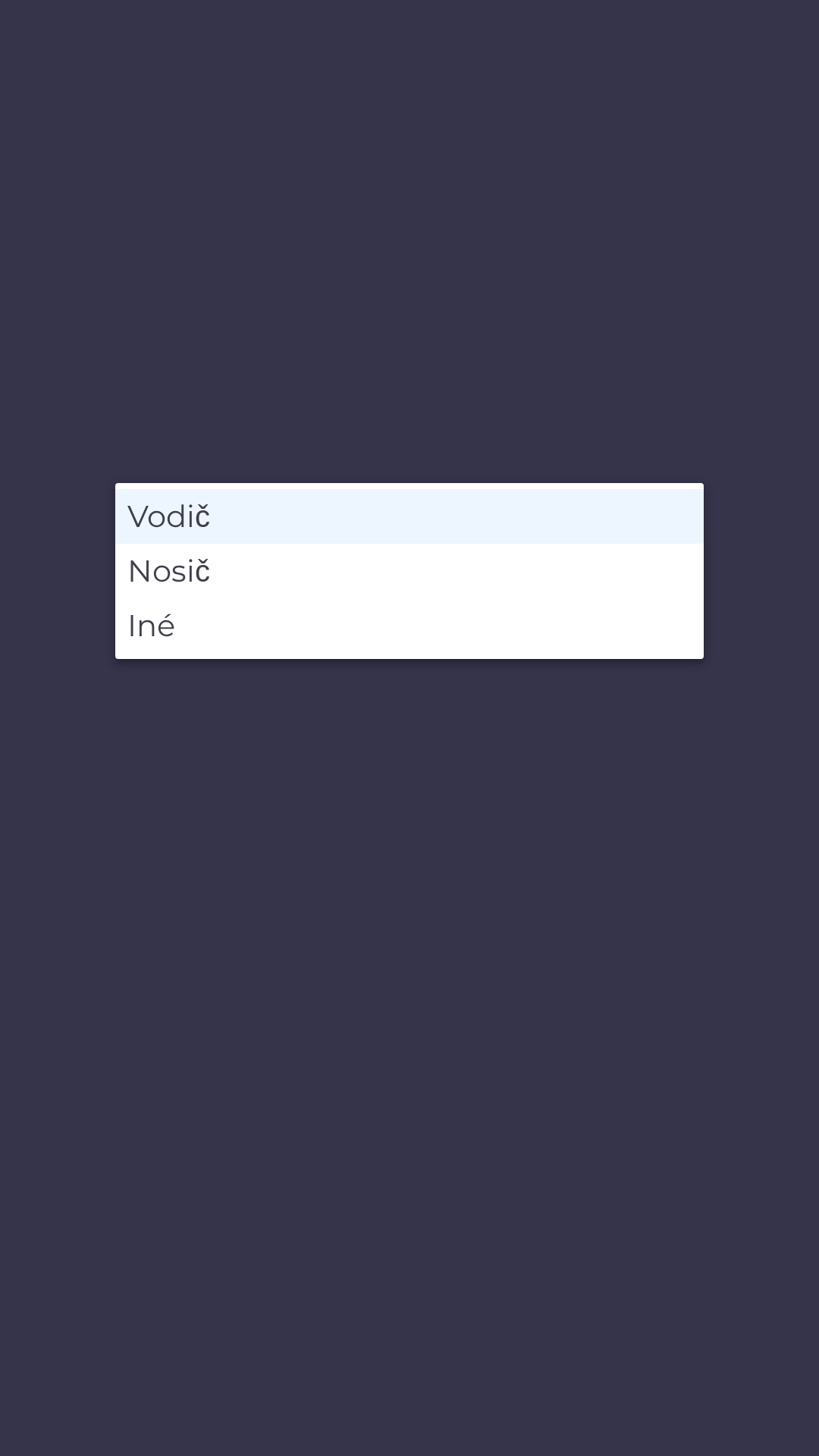
click at [279, 511] on li "Vodič" at bounding box center [409, 516] width 589 height 55
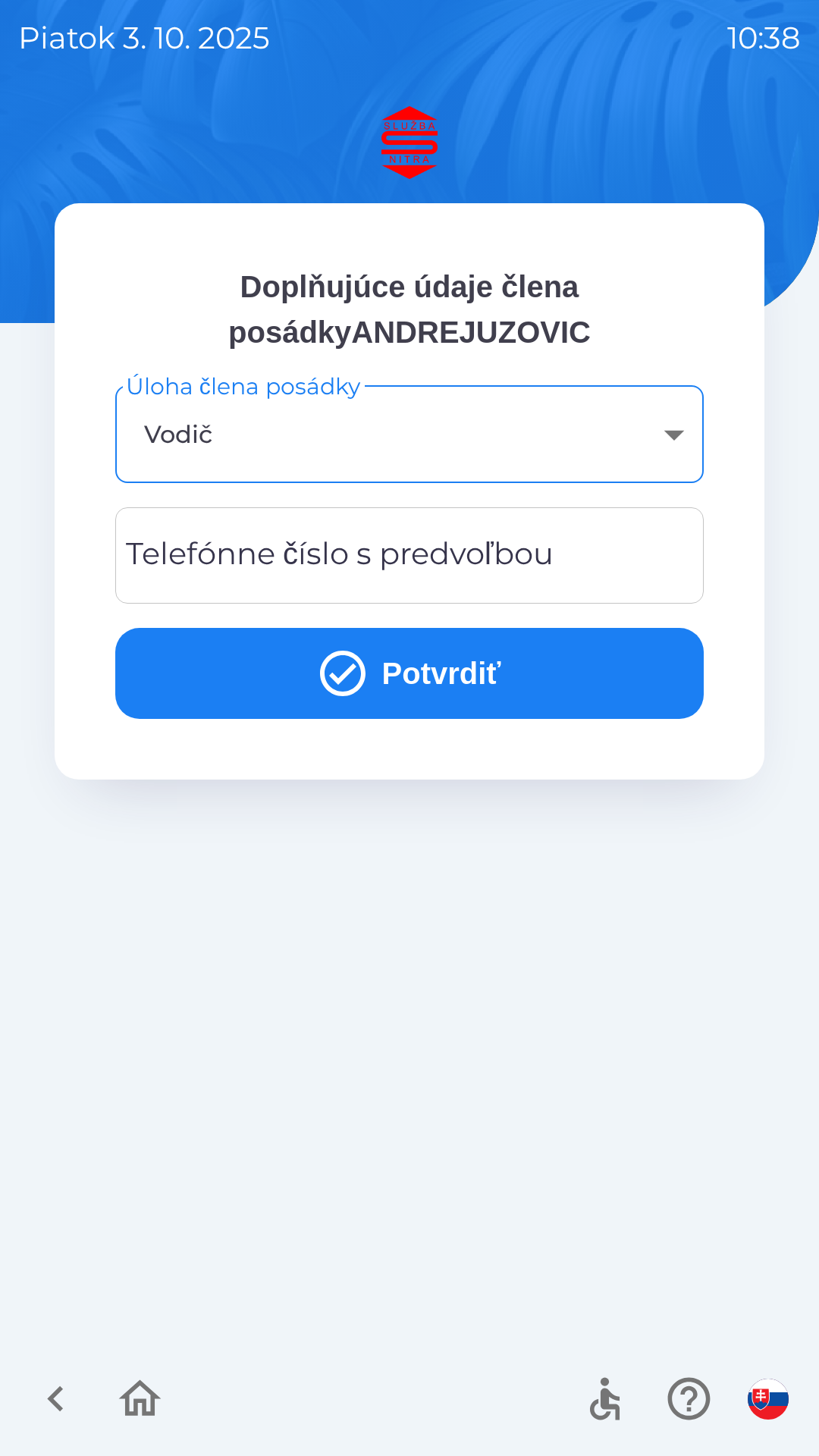
click at [442, 550] on div "Telefónne číslo s predvoľbou Telefónne číslo s predvoľbou" at bounding box center [409, 555] width 589 height 96
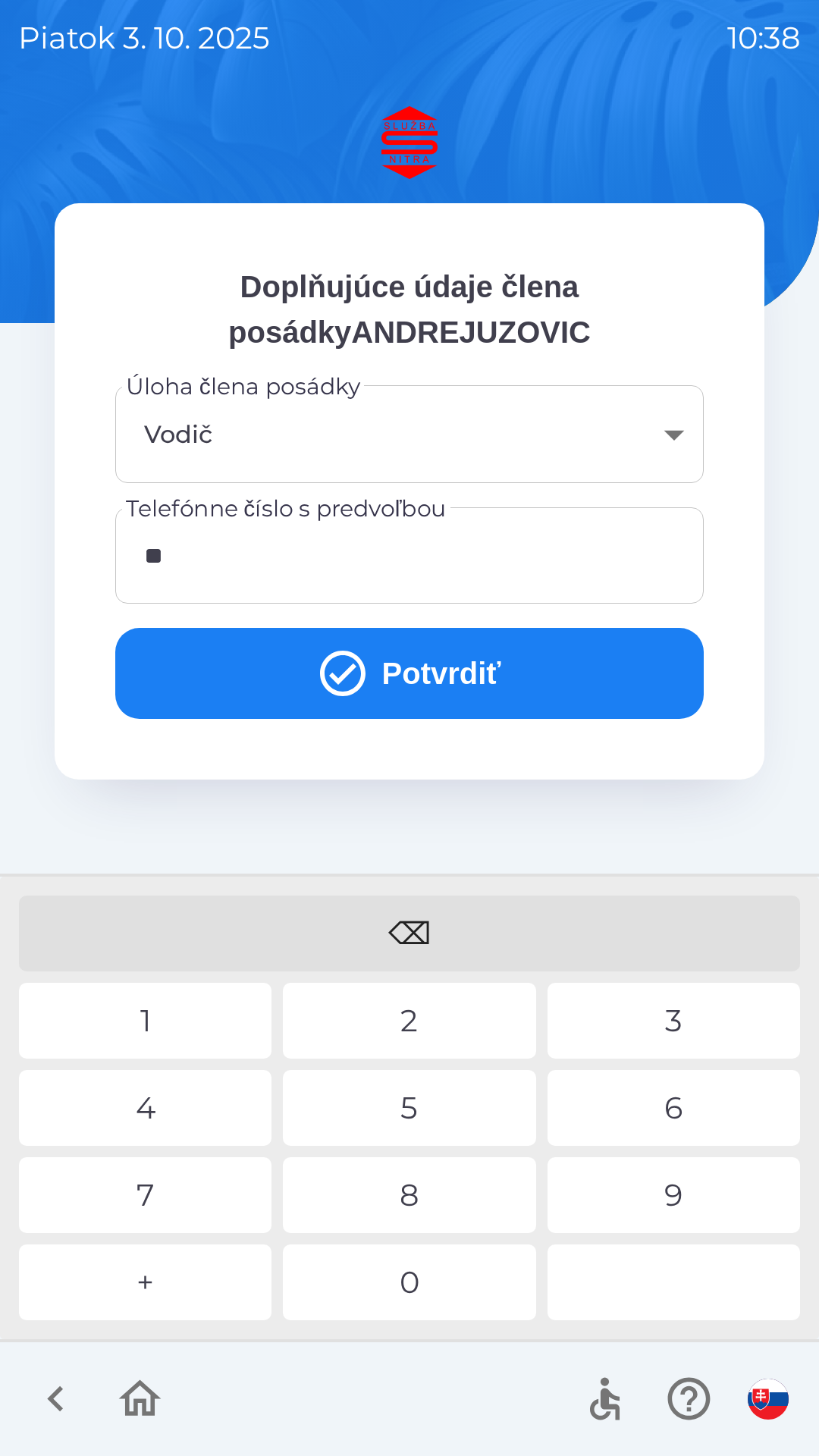
click at [175, 1096] on div "4" at bounding box center [145, 1107] width 253 height 75
click at [184, 1033] on div "1" at bounding box center [145, 1021] width 253 height 75
click at [405, 1096] on div "5" at bounding box center [409, 1107] width 253 height 75
click at [160, 1024] on div "1" at bounding box center [145, 1021] width 253 height 75
type input "**********"
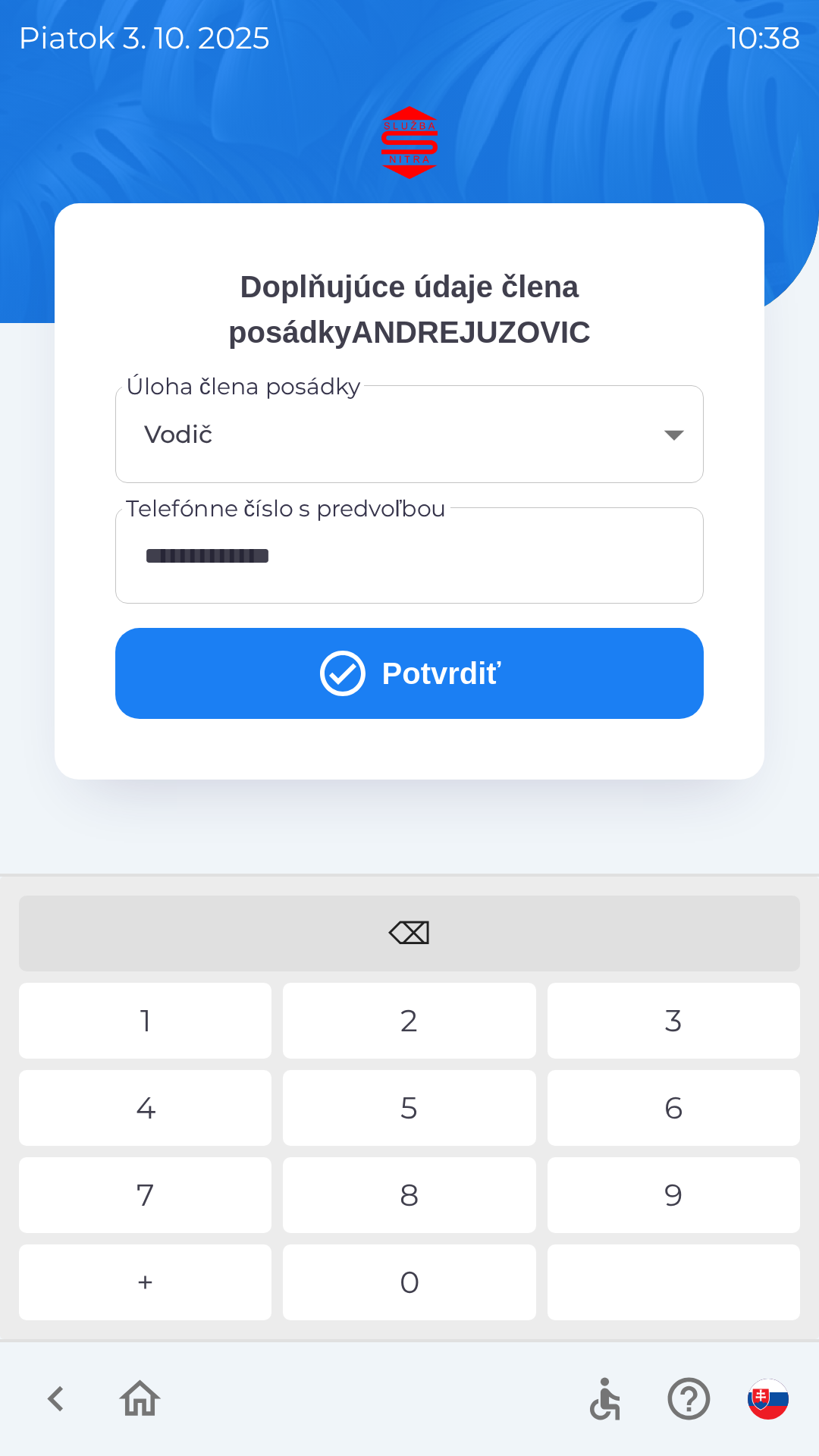
click at [442, 681] on button "Potvrdiť" at bounding box center [409, 674] width 589 height 91
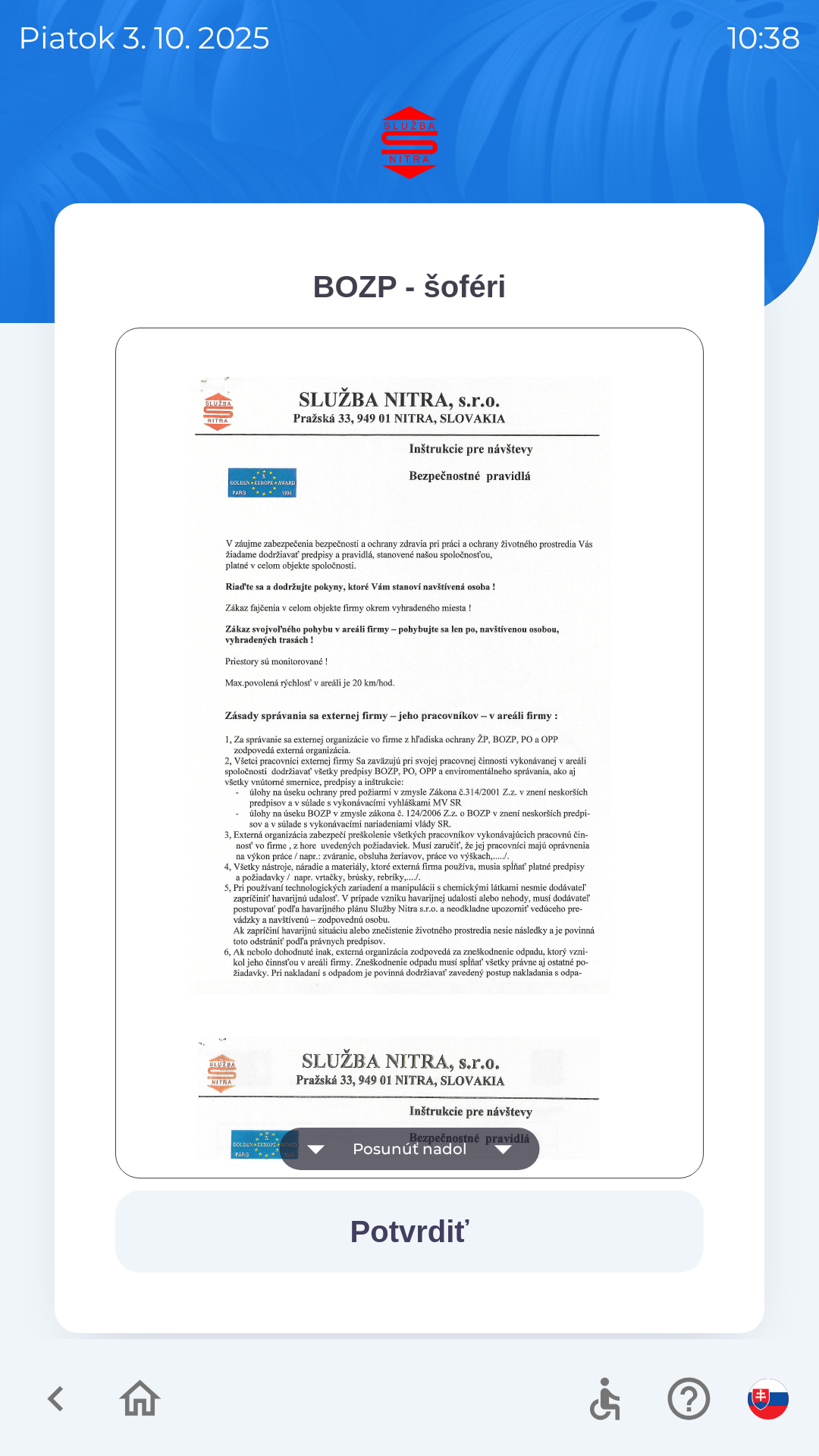
click at [409, 1227] on button "Potvrdiť" at bounding box center [409, 1231] width 589 height 82
click at [429, 1230] on button "Potvrdiť" at bounding box center [409, 1231] width 589 height 82
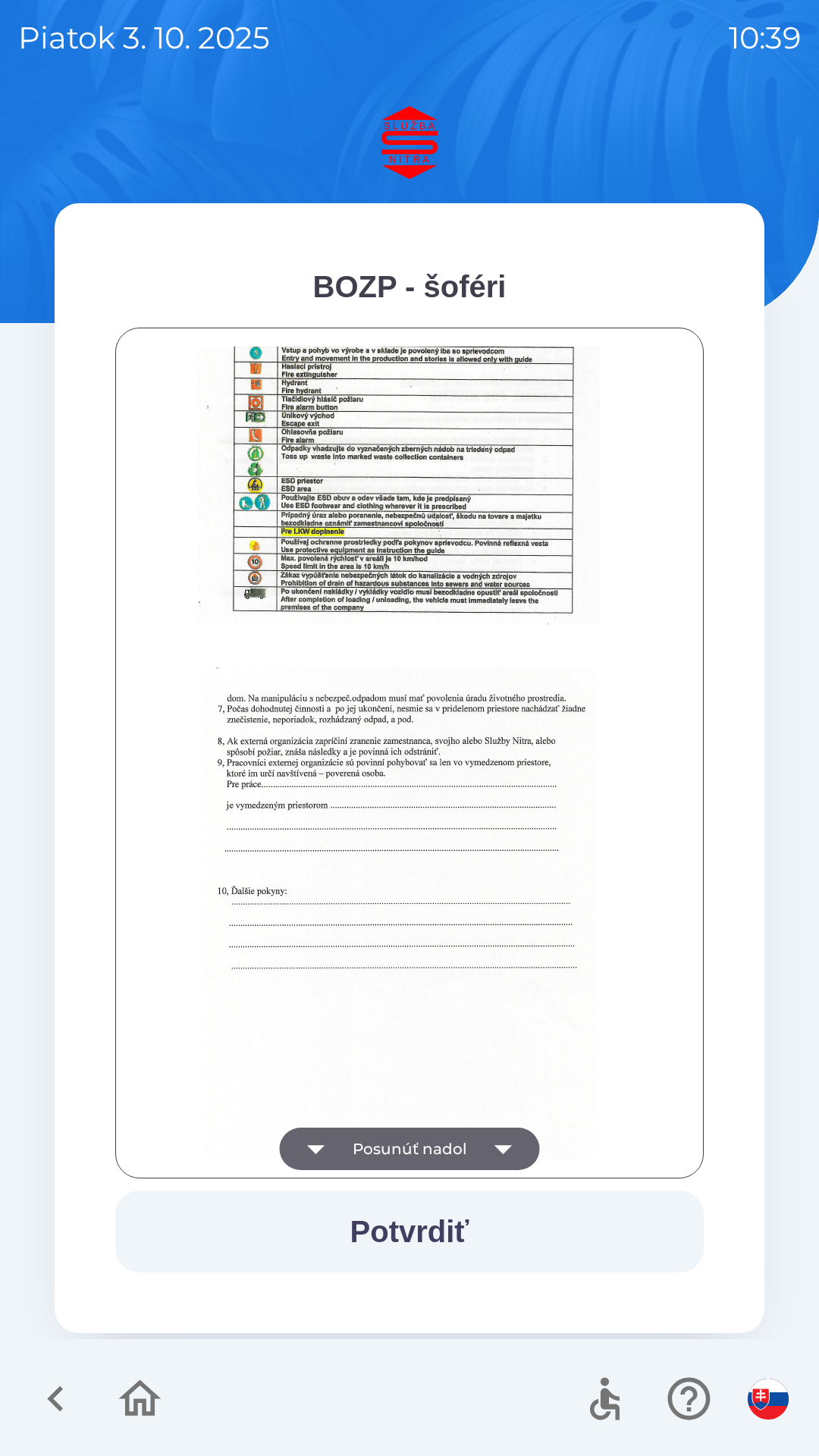
scroll to position [1700, 0]
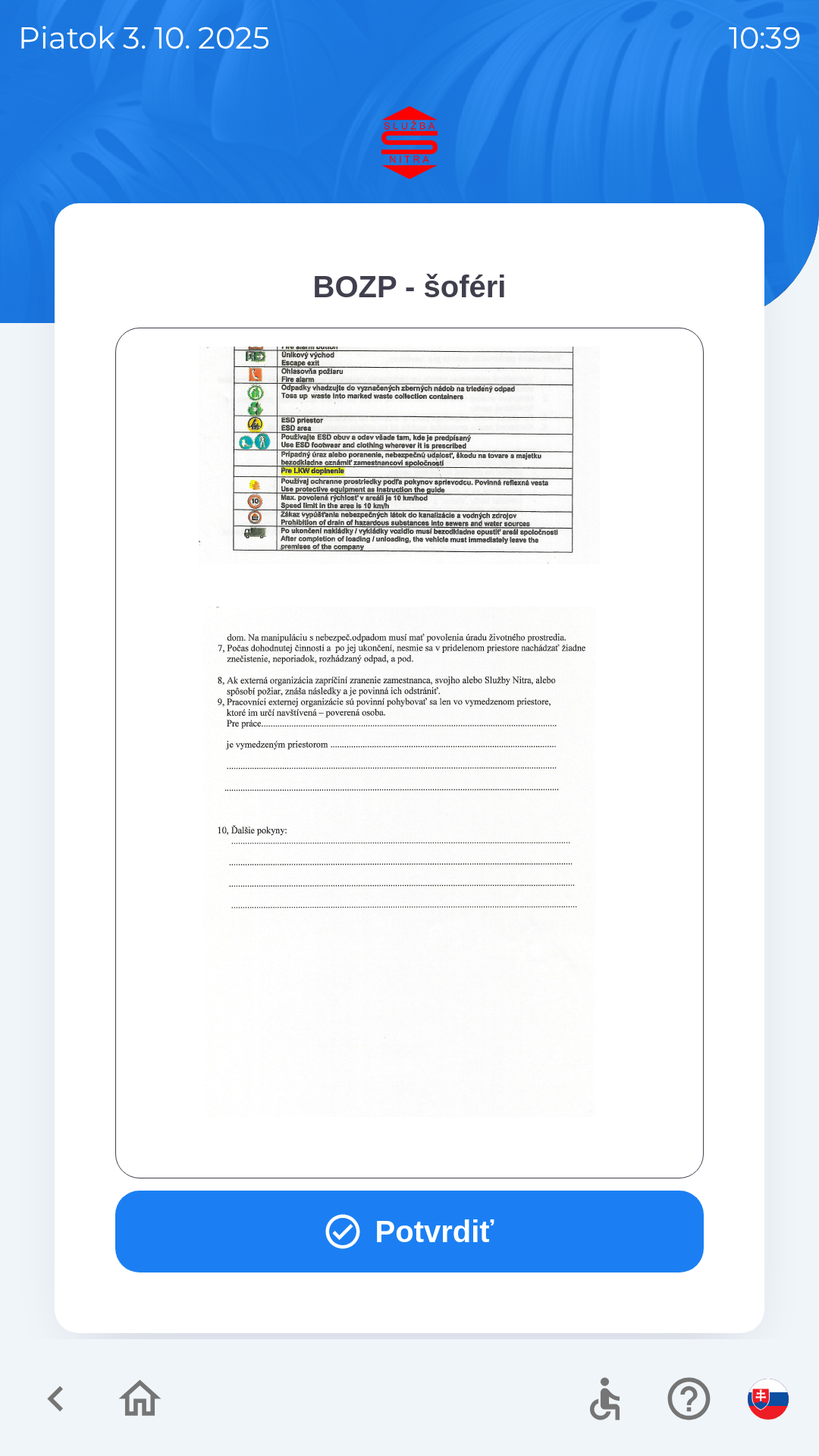
click at [466, 1234] on button "Potvrdiť" at bounding box center [409, 1231] width 589 height 82
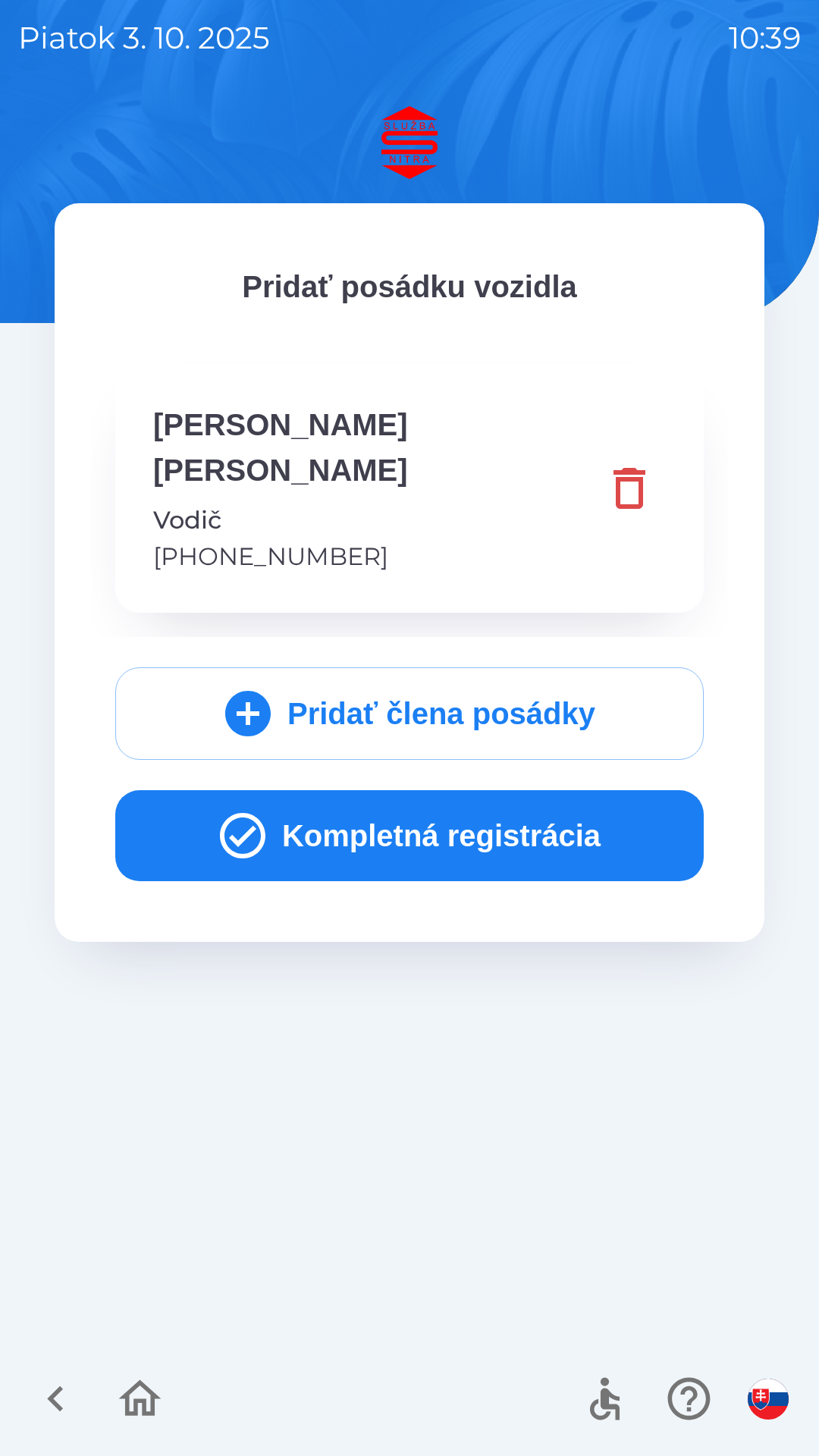
click at [474, 795] on button "Kompletná registrácia" at bounding box center [409, 836] width 589 height 91
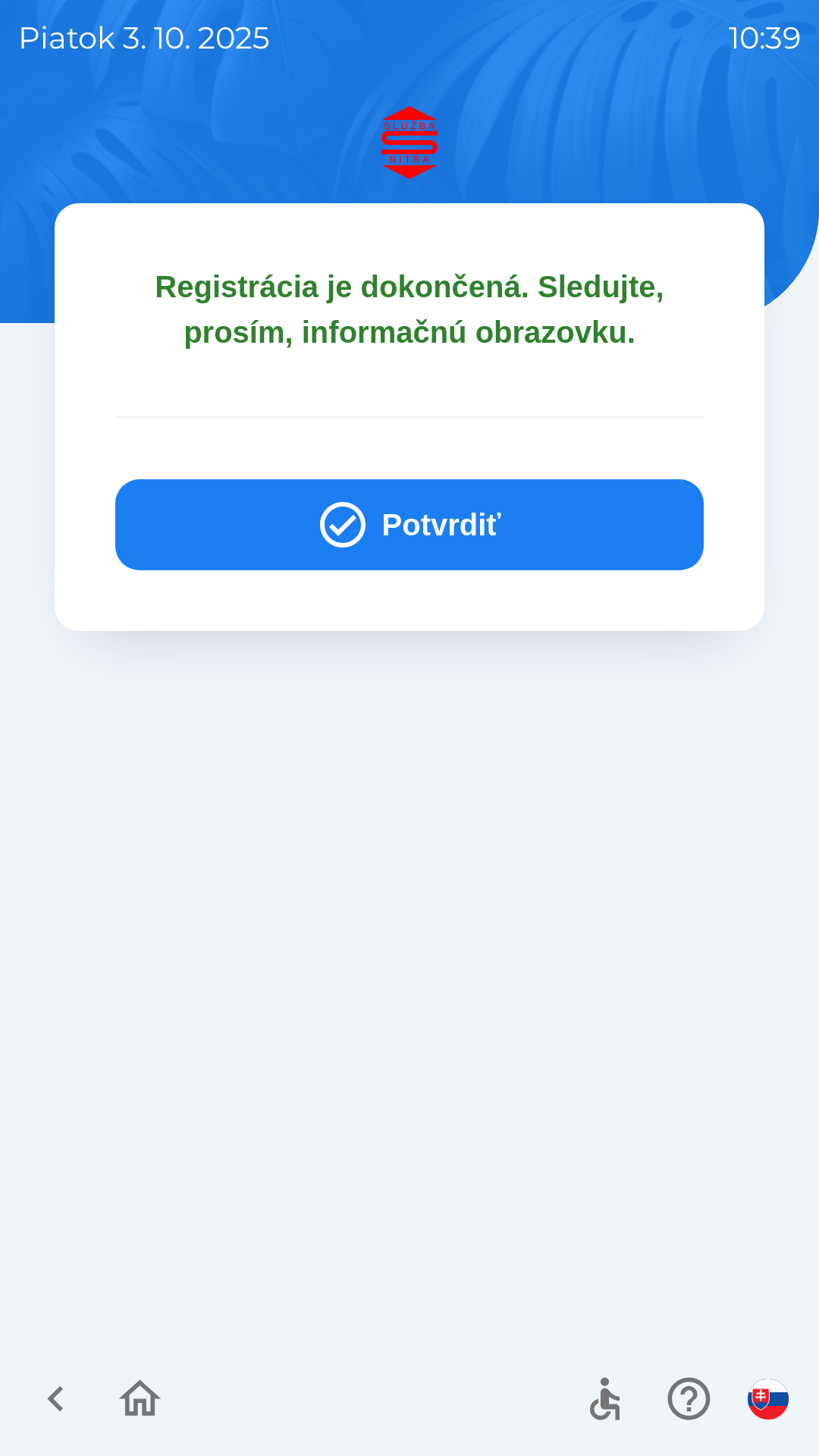
click at [479, 525] on button "Potvrdiť" at bounding box center [409, 525] width 589 height 91
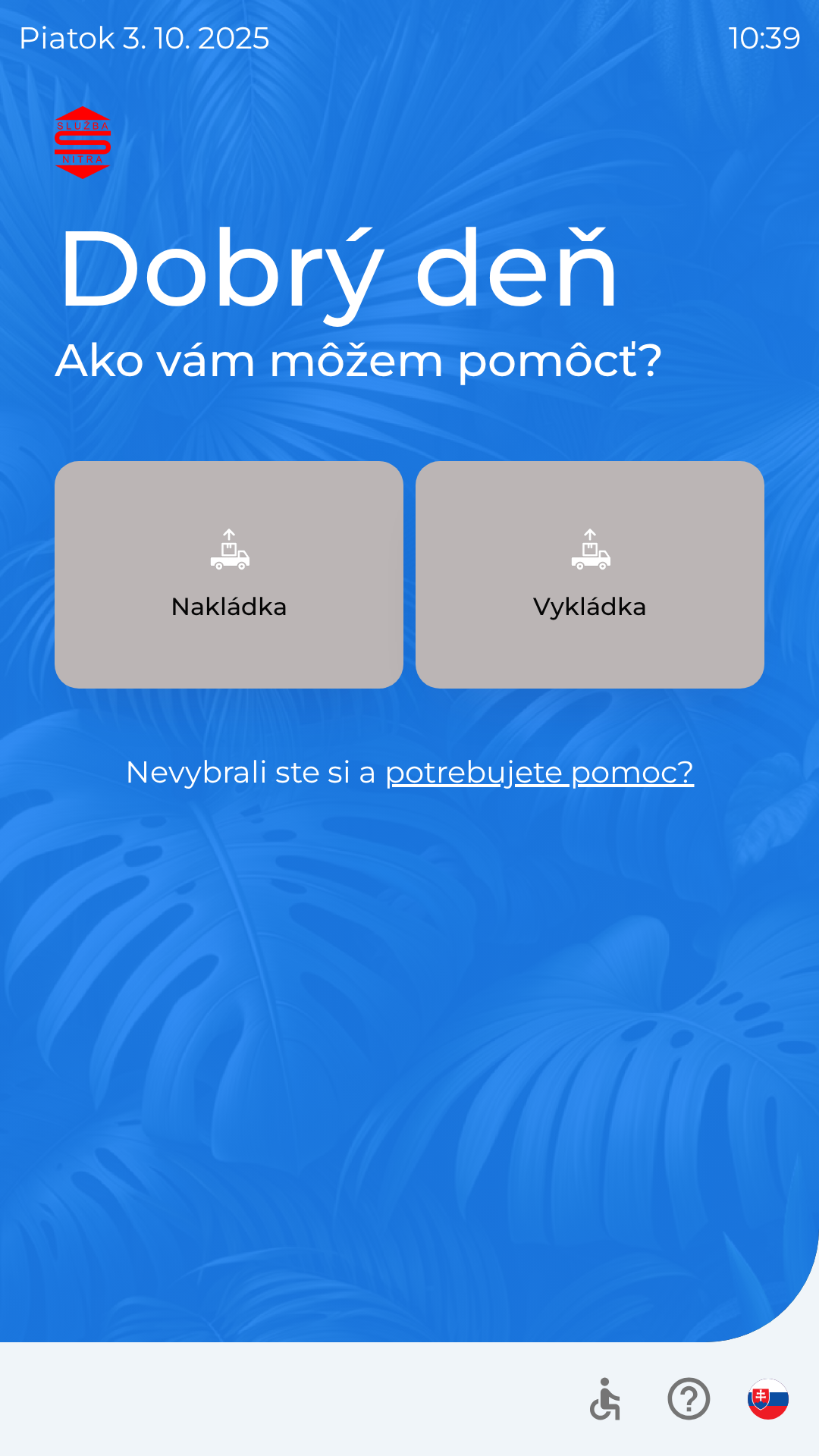
click at [245, 597] on p "Nakládka" at bounding box center [229, 607] width 117 height 37
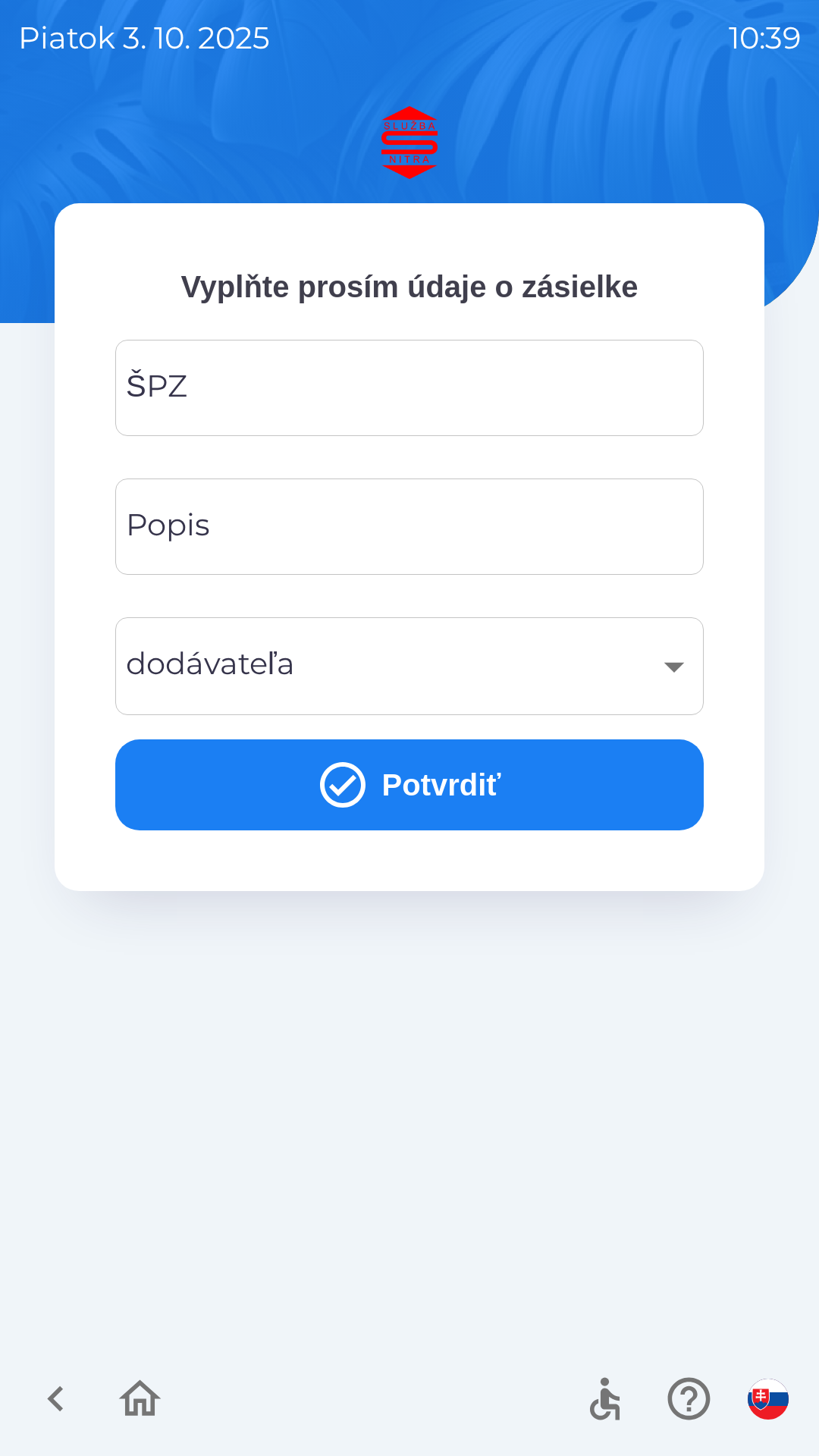
click at [423, 390] on input "ŠPZ" at bounding box center [409, 388] width 552 height 60
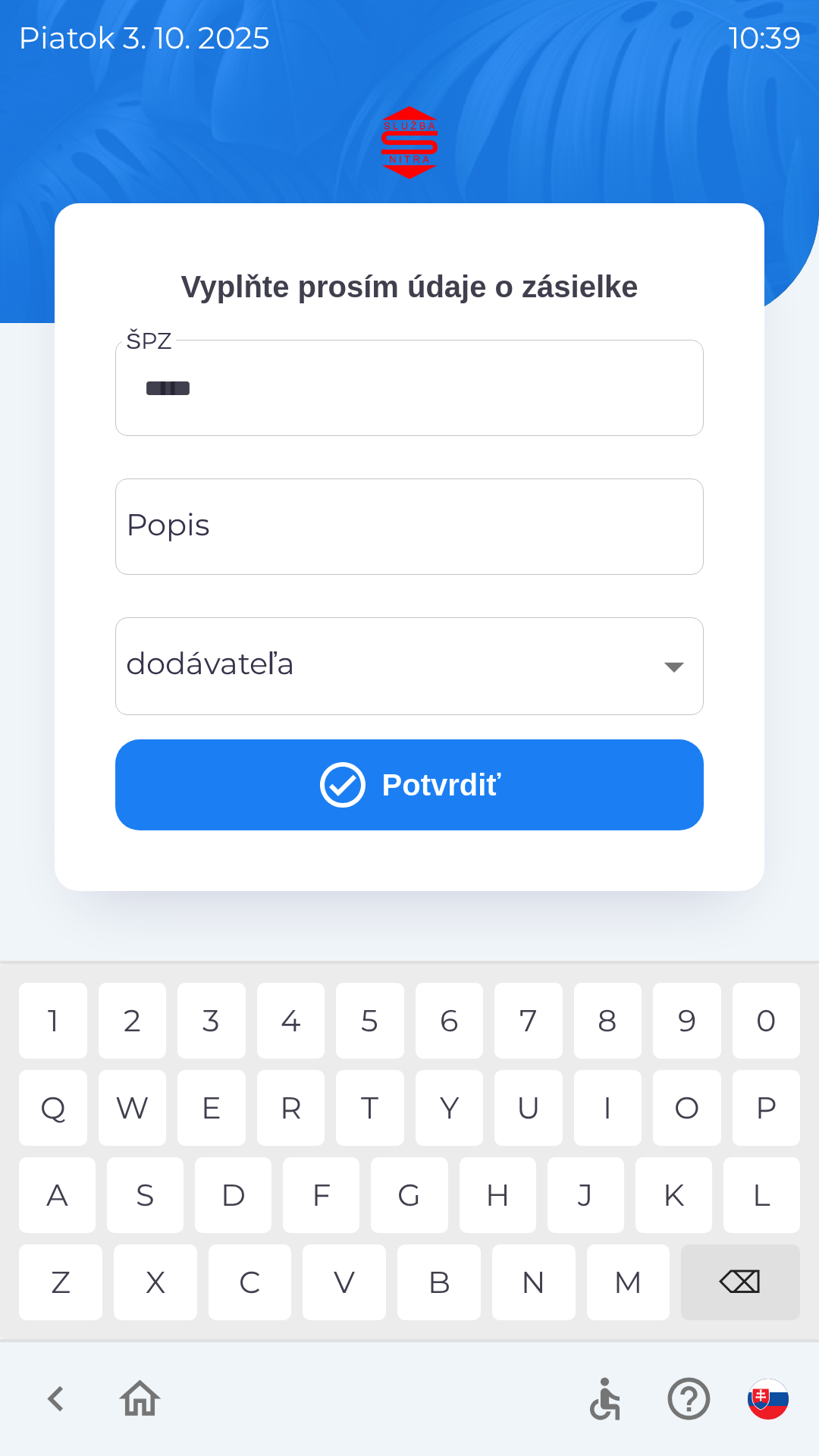
click at [298, 1033] on div "4" at bounding box center [292, 1021] width 68 height 75
click at [338, 1194] on div "F" at bounding box center [321, 1195] width 76 height 75
type input "*******"
click at [422, 527] on input "Popis" at bounding box center [409, 526] width 552 height 60
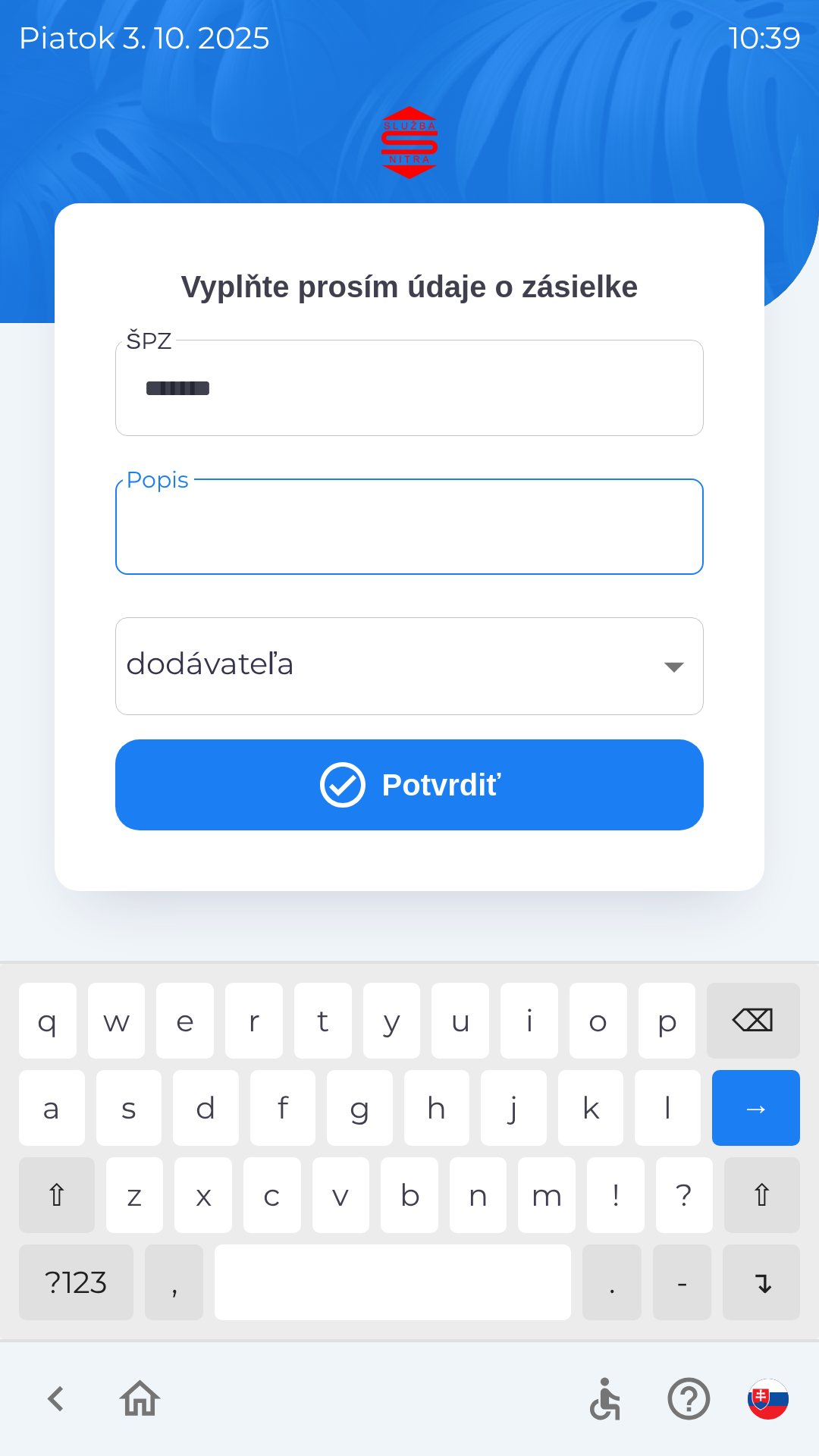
click at [580, 682] on div "​" at bounding box center [409, 666] width 552 height 61
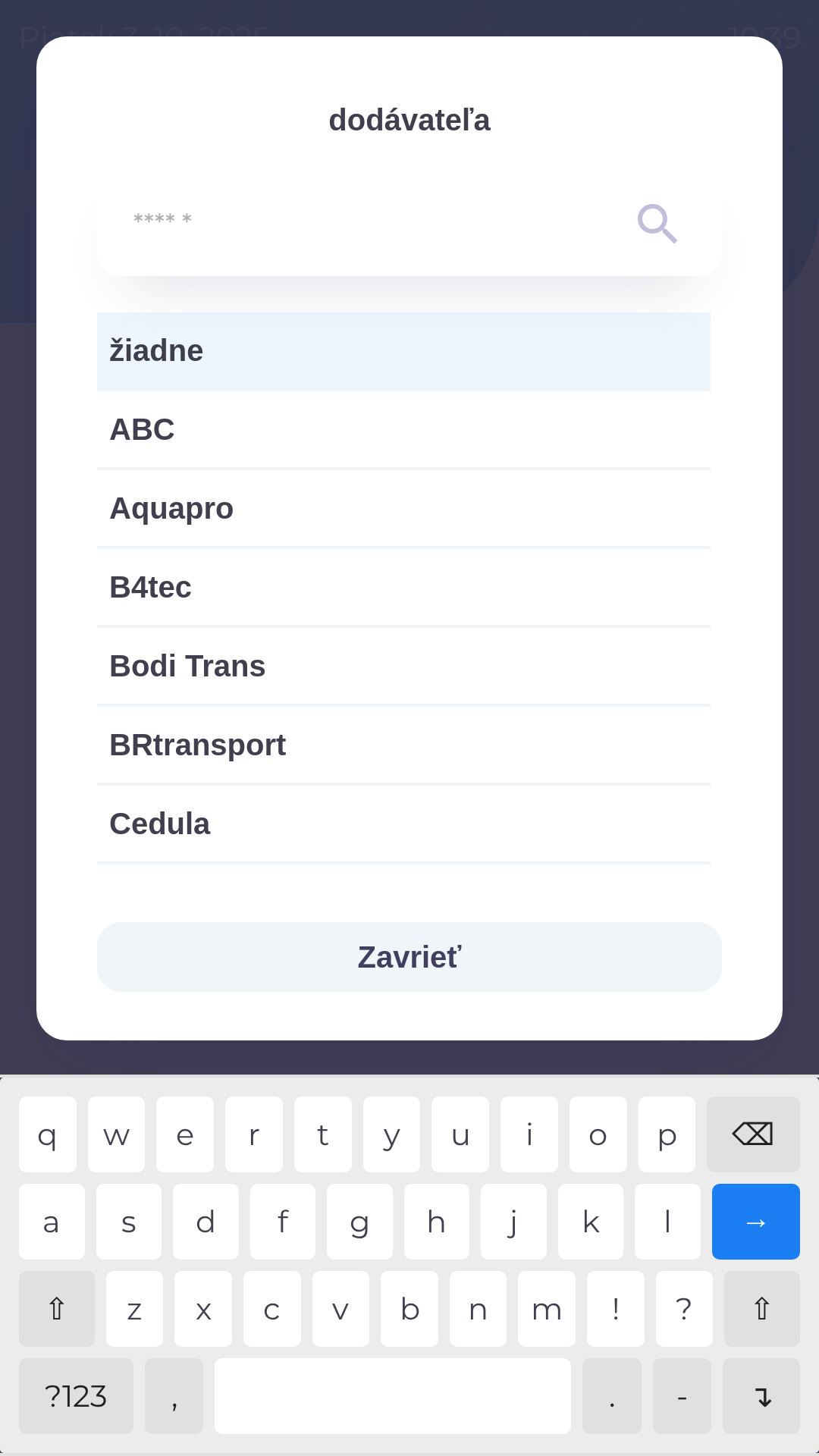
click at [458, 958] on button "Zavrieť" at bounding box center [409, 957] width 625 height 70
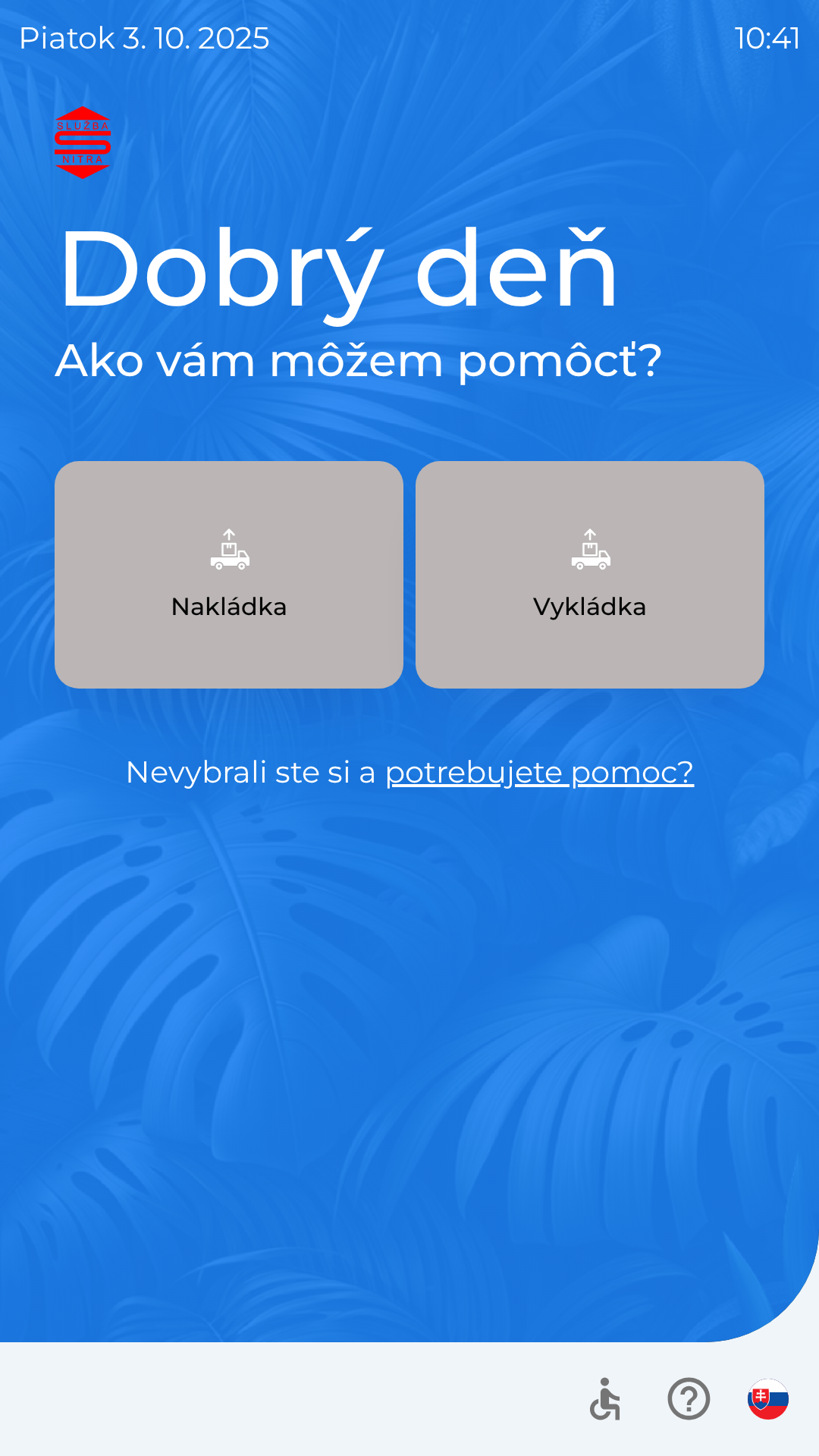
click at [217, 656] on button "Nakládka" at bounding box center [229, 575] width 349 height 227
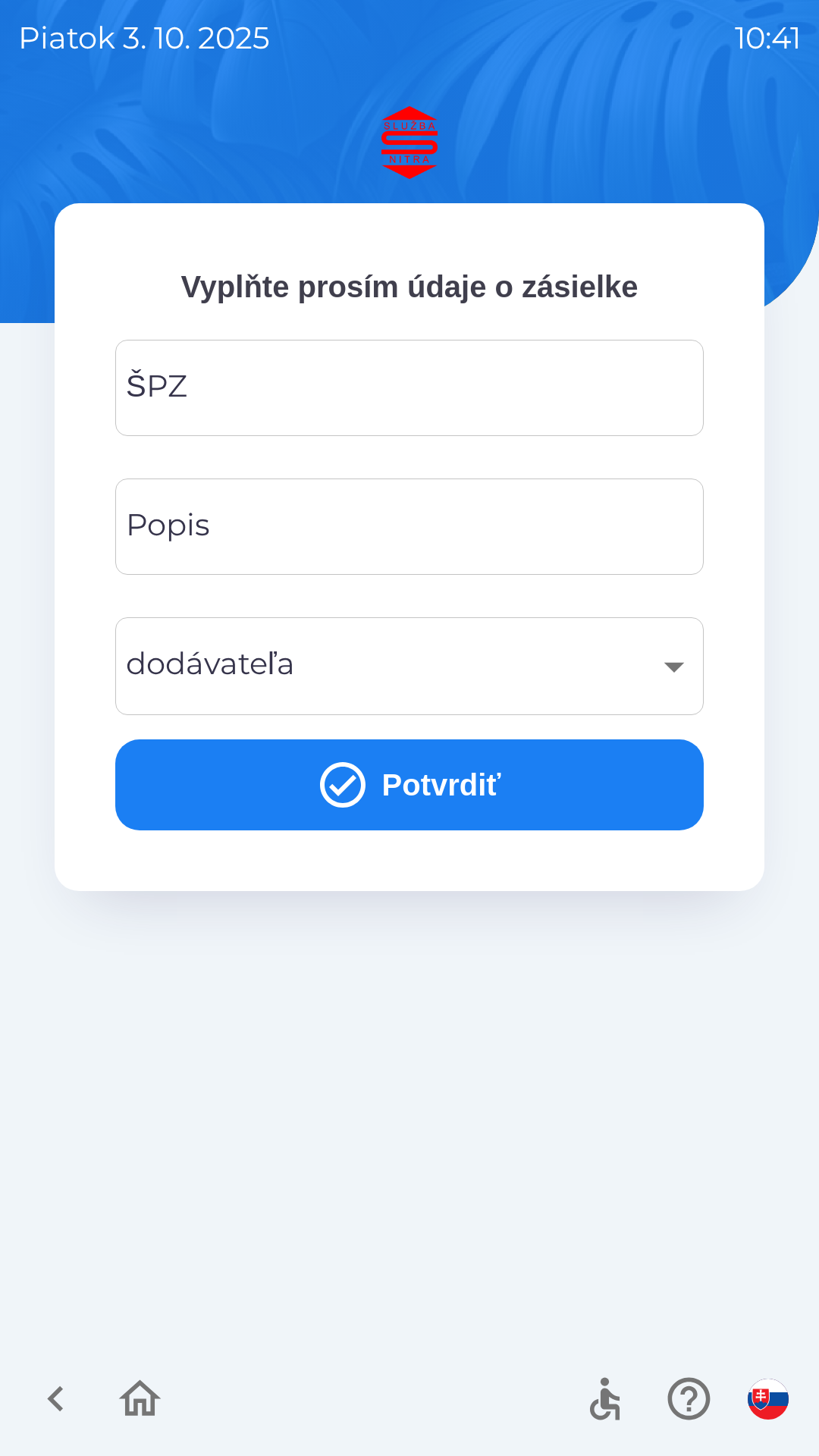
click at [292, 377] on input "ŠPZ" at bounding box center [409, 388] width 552 height 60
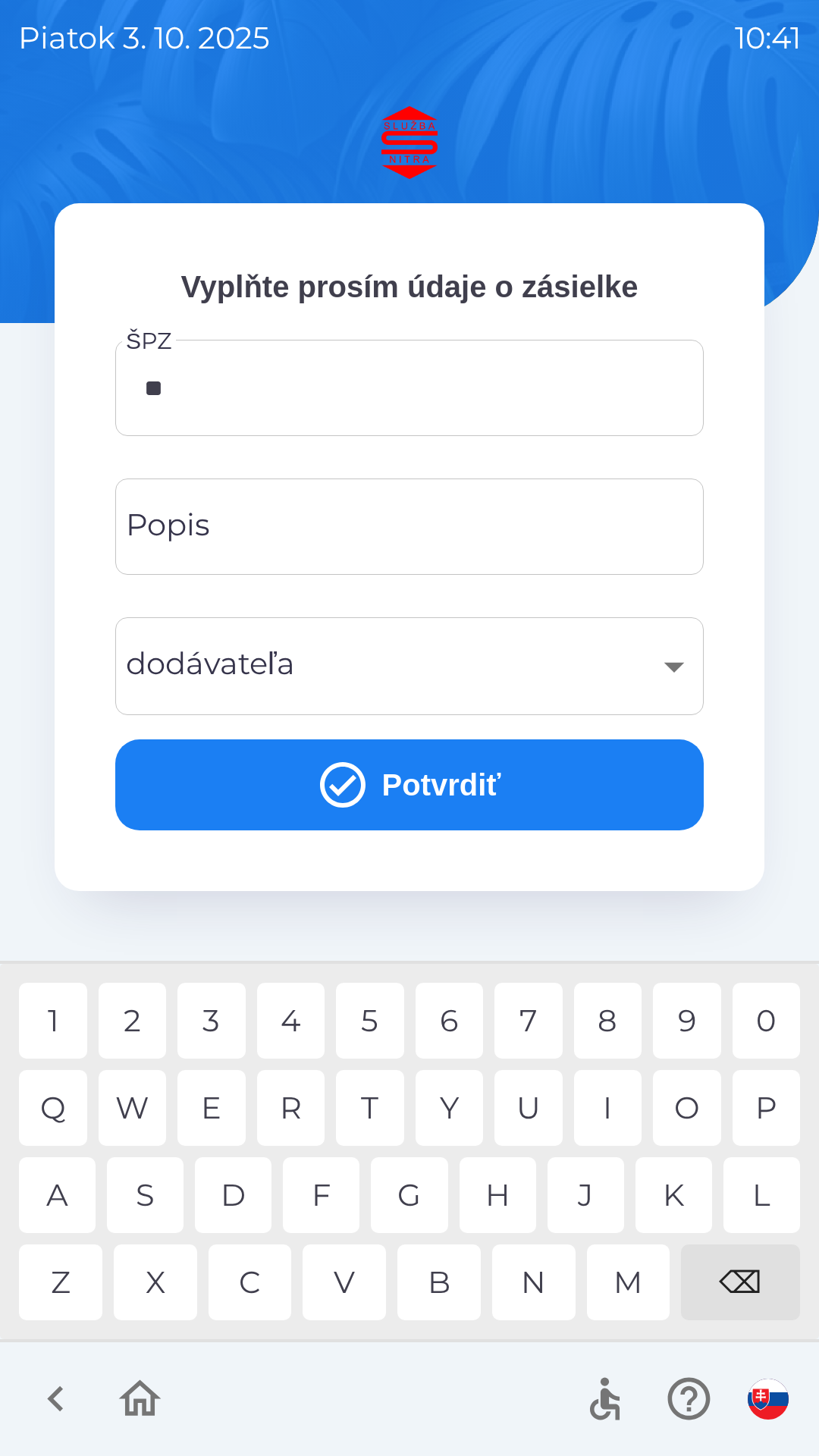
click at [150, 1183] on div "S" at bounding box center [145, 1195] width 76 height 75
click at [155, 1315] on div "X" at bounding box center [155, 1282] width 83 height 75
click at [763, 1031] on div "0" at bounding box center [767, 1021] width 68 height 75
click at [71, 1018] on div "1" at bounding box center [53, 1021] width 68 height 75
click at [56, 1021] on div "1" at bounding box center [53, 1021] width 68 height 75
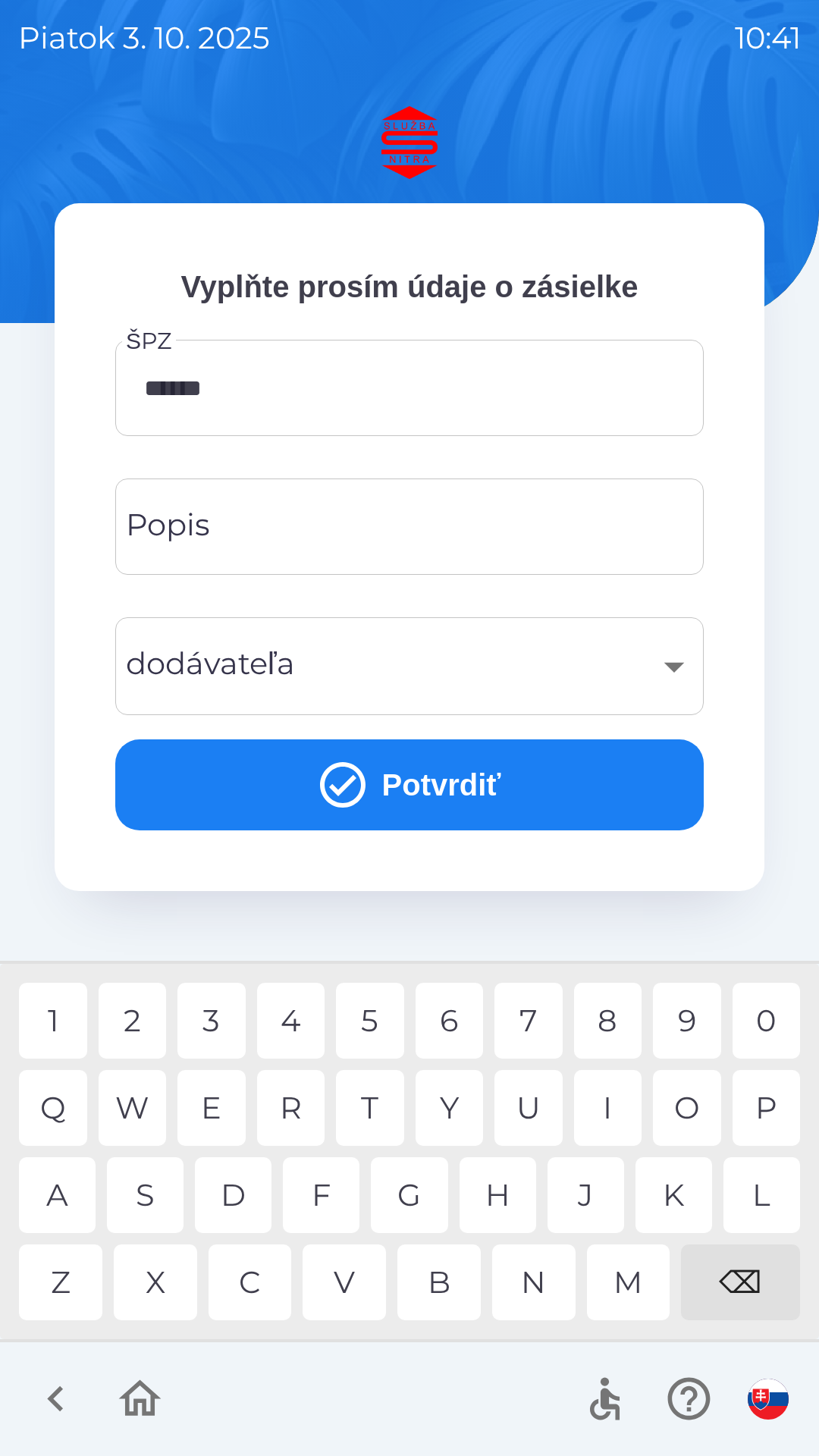
type input "*******"
click at [290, 1025] on div "4" at bounding box center [292, 1021] width 68 height 75
click at [407, 790] on button "Potvrdiť" at bounding box center [409, 785] width 589 height 91
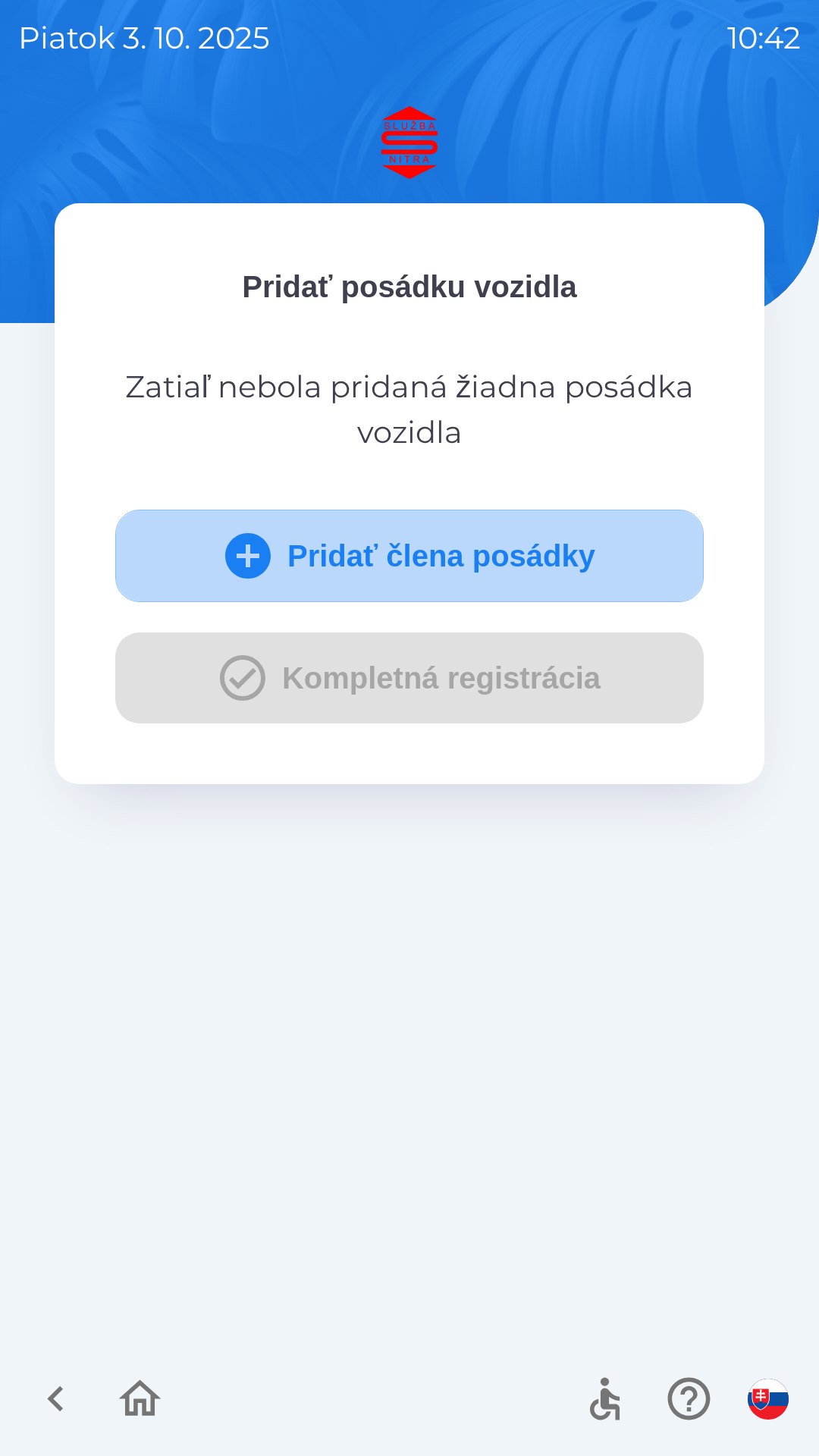
click at [404, 569] on button "Pridať člena posádky" at bounding box center [409, 556] width 589 height 93
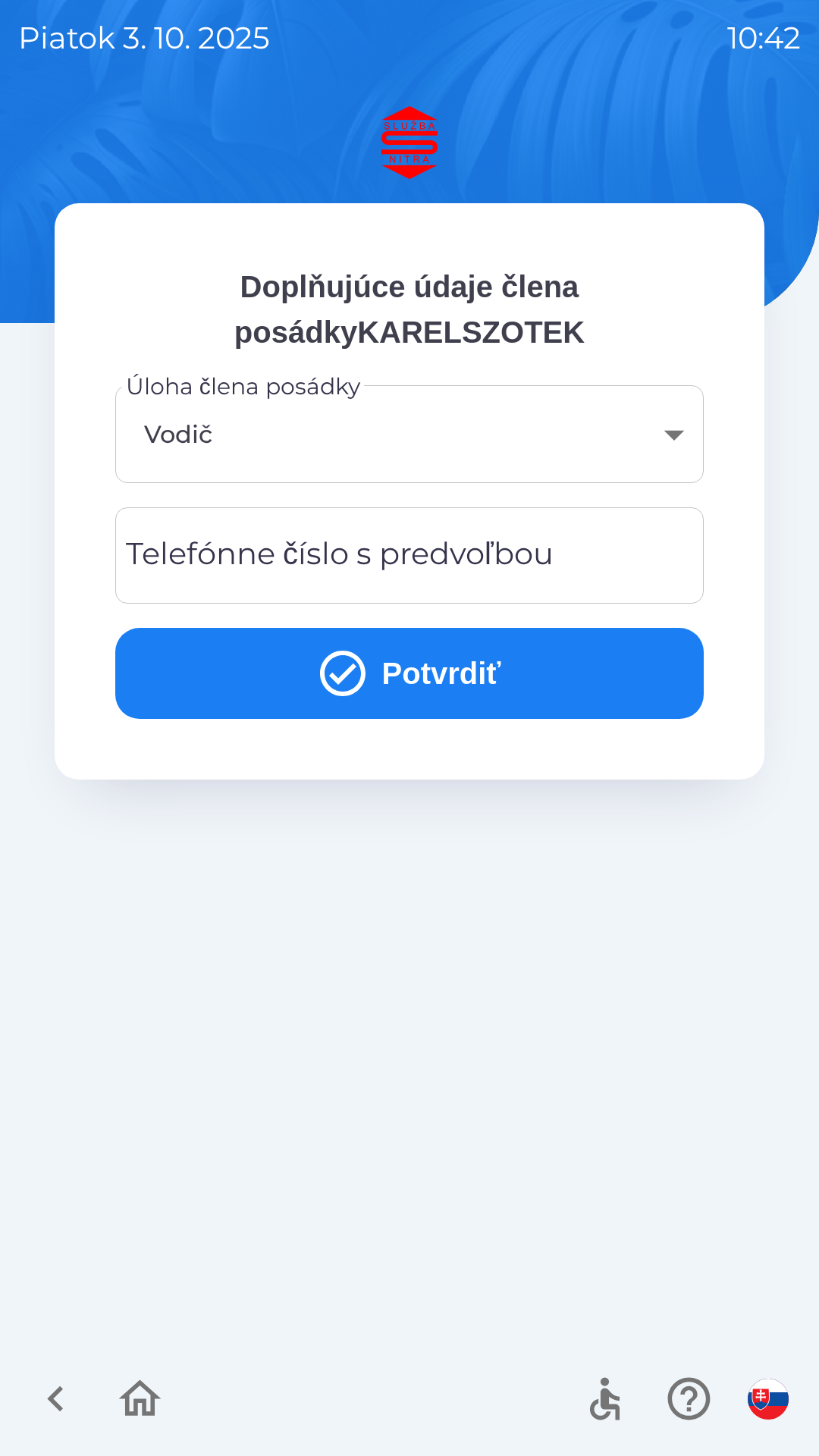
click at [308, 561] on div "Telefónne číslo s predvoľbou Telefónne číslo s predvoľbou" at bounding box center [409, 555] width 589 height 96
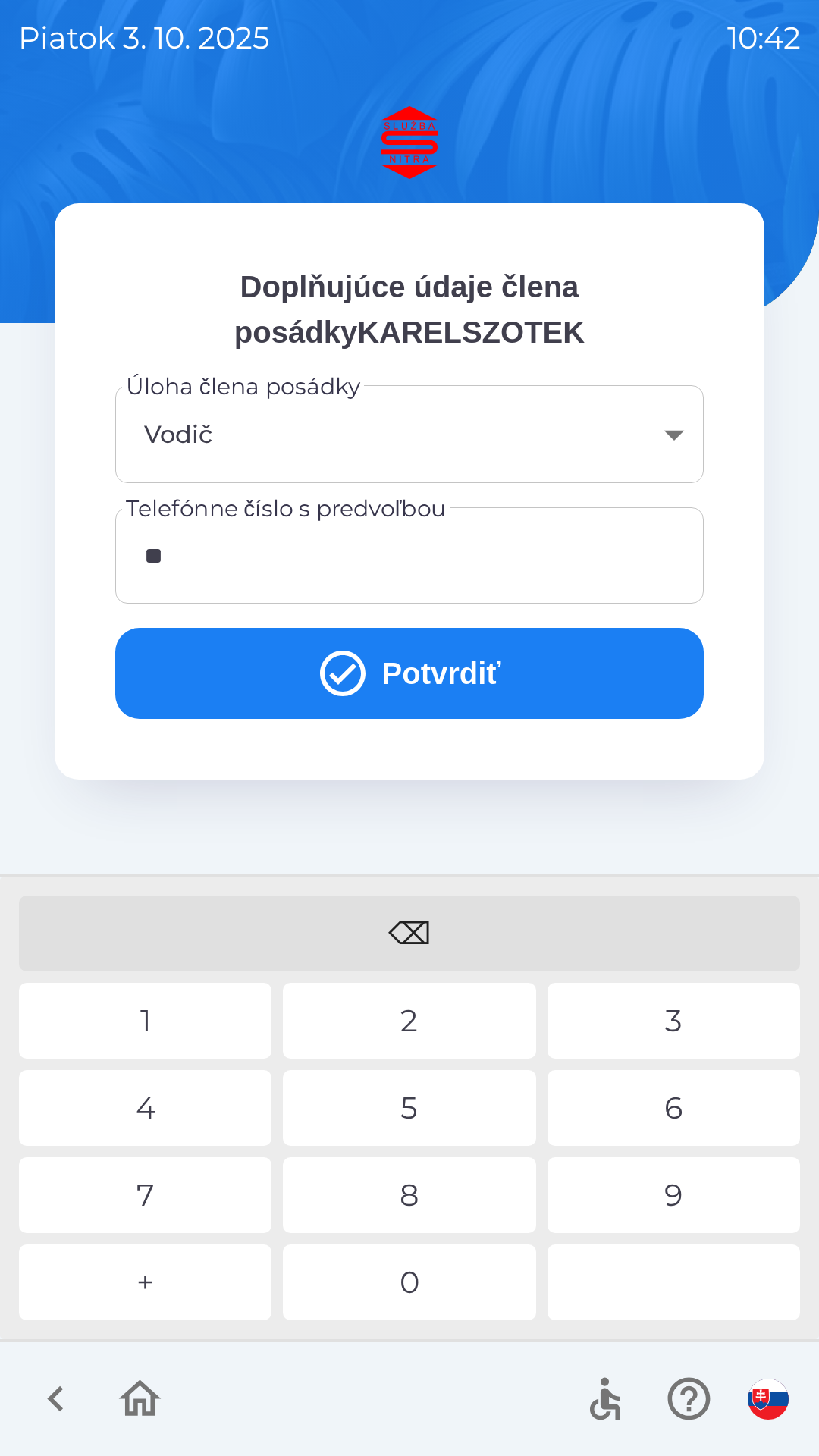
click at [165, 1114] on div "4" at bounding box center [145, 1107] width 253 height 75
click at [674, 1091] on div "6" at bounding box center [674, 1107] width 253 height 75
type input "**********"
click at [435, 678] on button "Potvrdiť" at bounding box center [409, 674] width 589 height 91
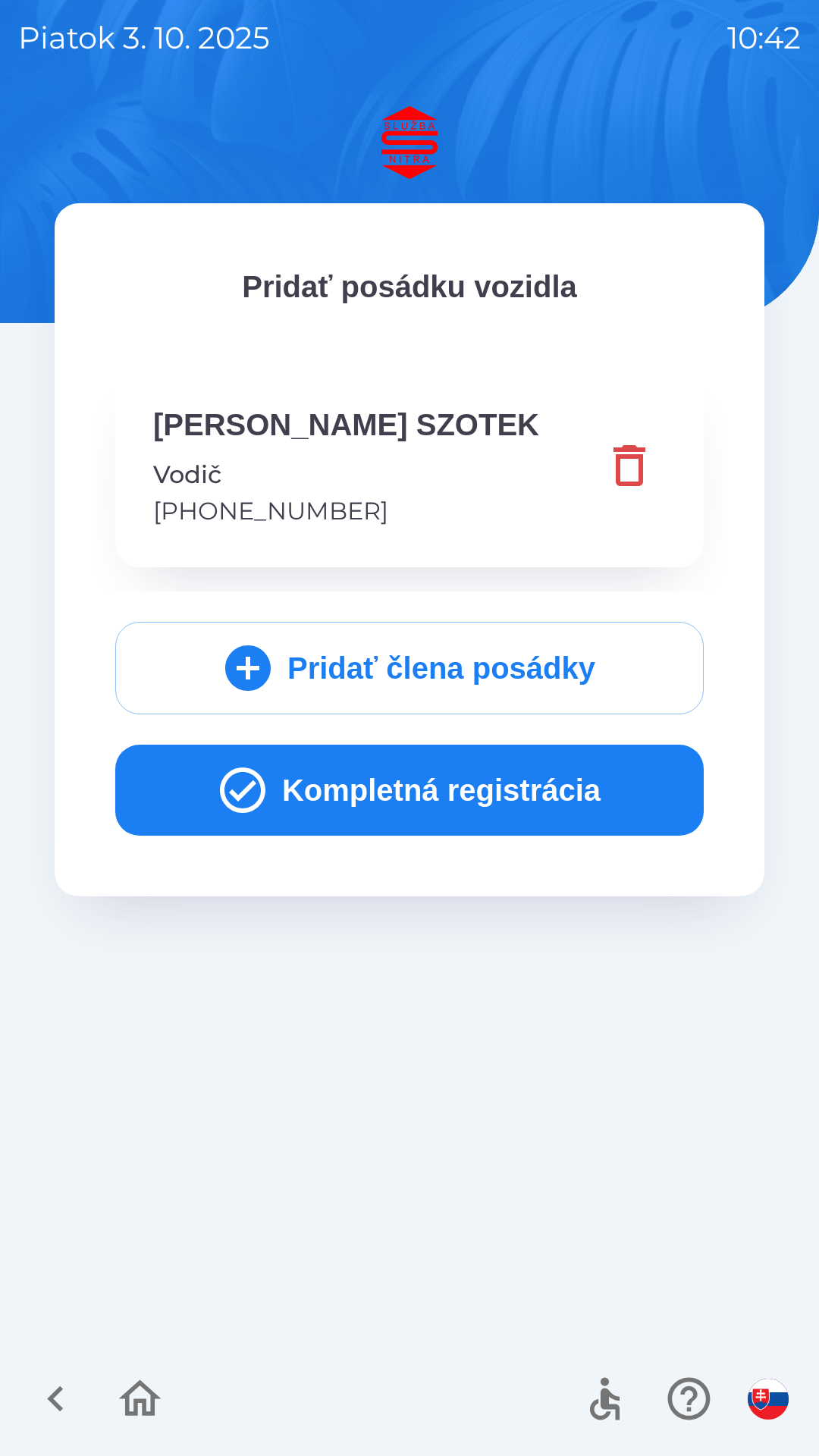
click at [433, 804] on button "Kompletná registrácia" at bounding box center [409, 790] width 589 height 91
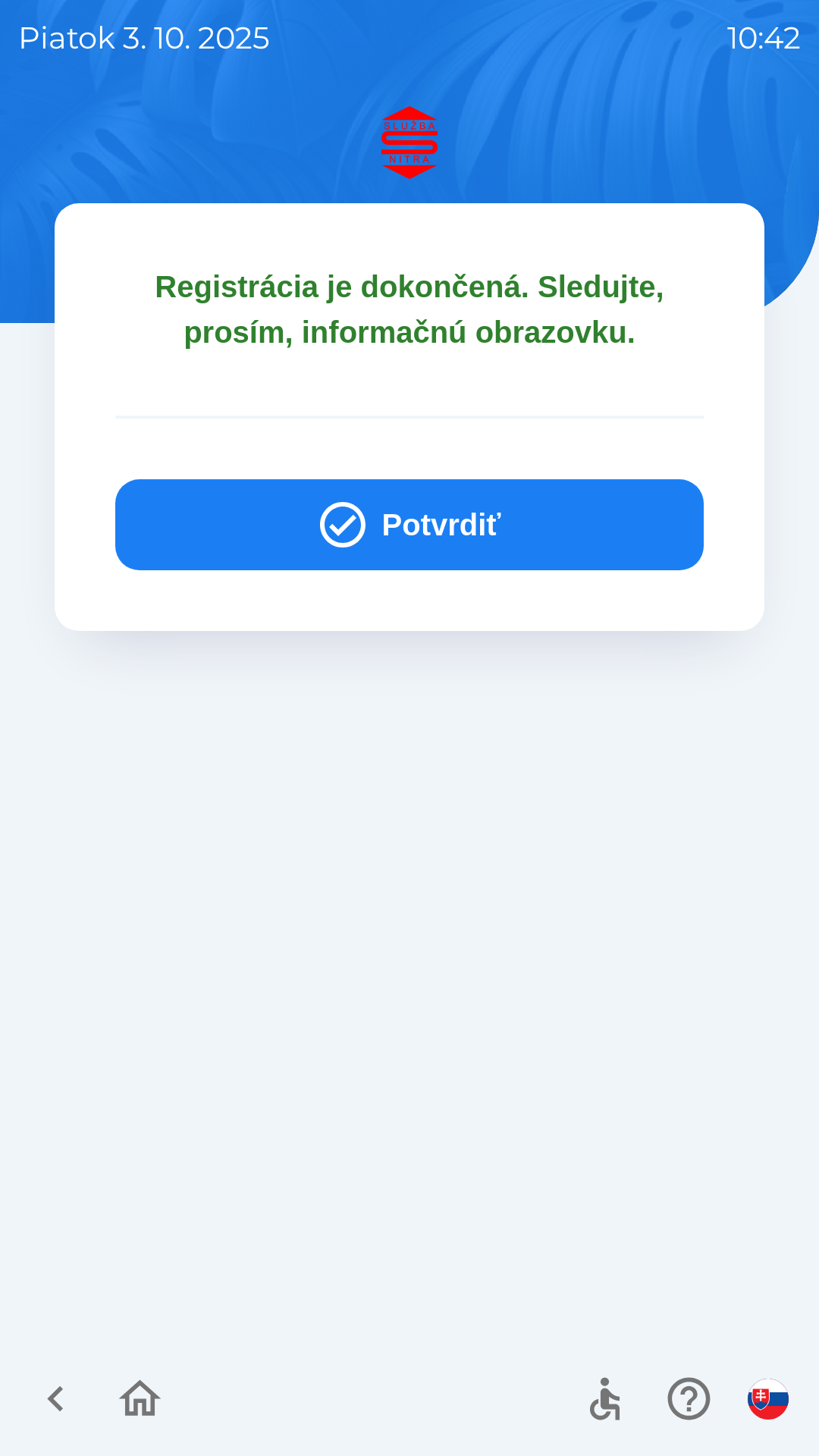
click at [435, 522] on button "Potvrdiť" at bounding box center [409, 525] width 589 height 91
